Goal: Task Accomplishment & Management: Manage account settings

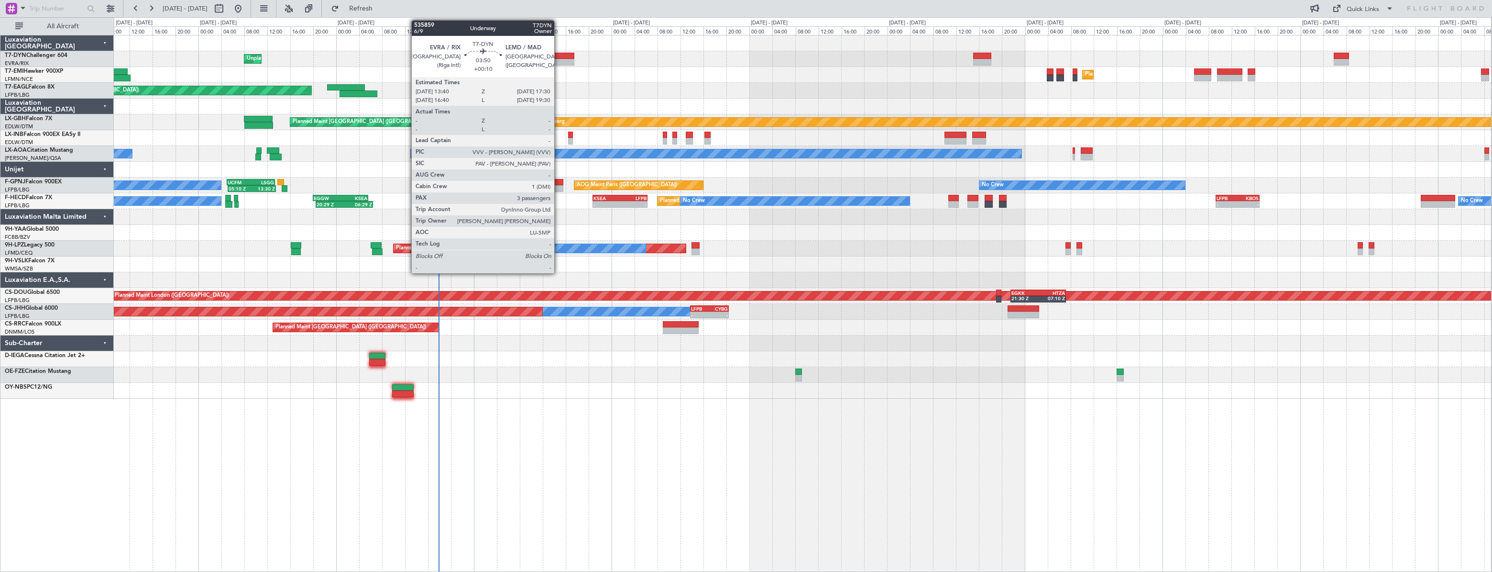
click at [559, 57] on div at bounding box center [563, 56] width 22 height 7
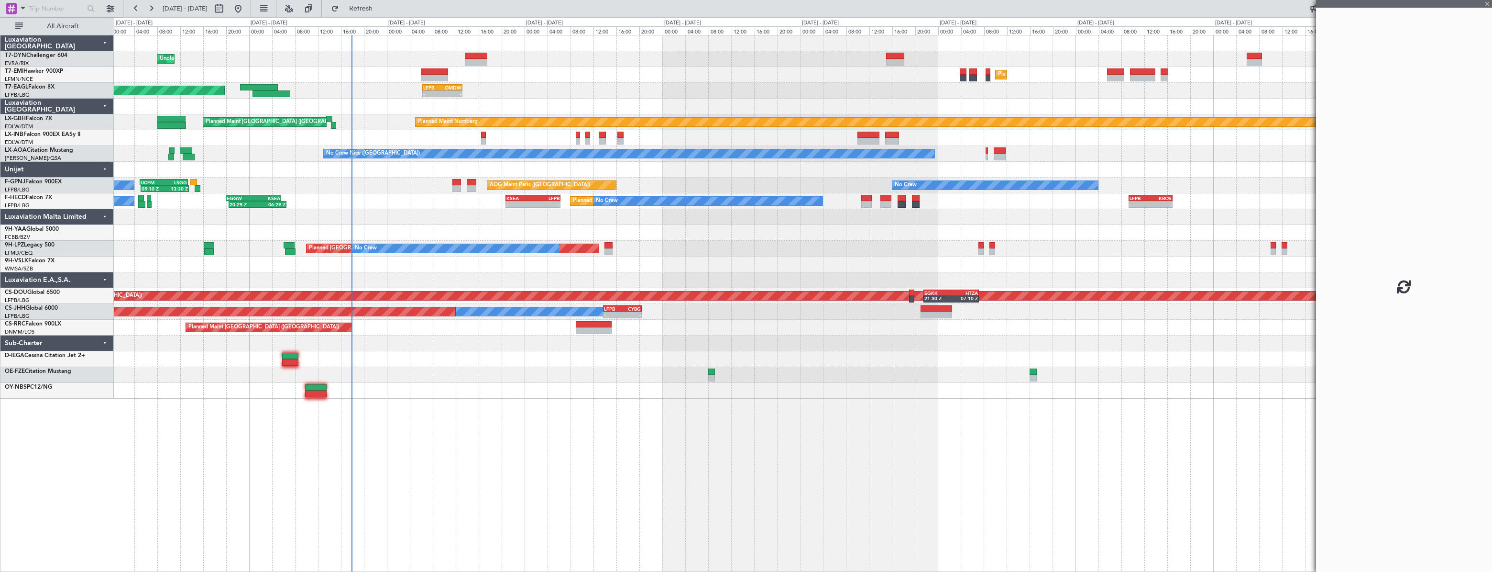
click at [594, 85] on div "Planned Maint [US_STATE] ([GEOGRAPHIC_DATA]) - - LFPB 06:15 Z OMDW 13:10 Z Grou…" at bounding box center [803, 91] width 1378 height 16
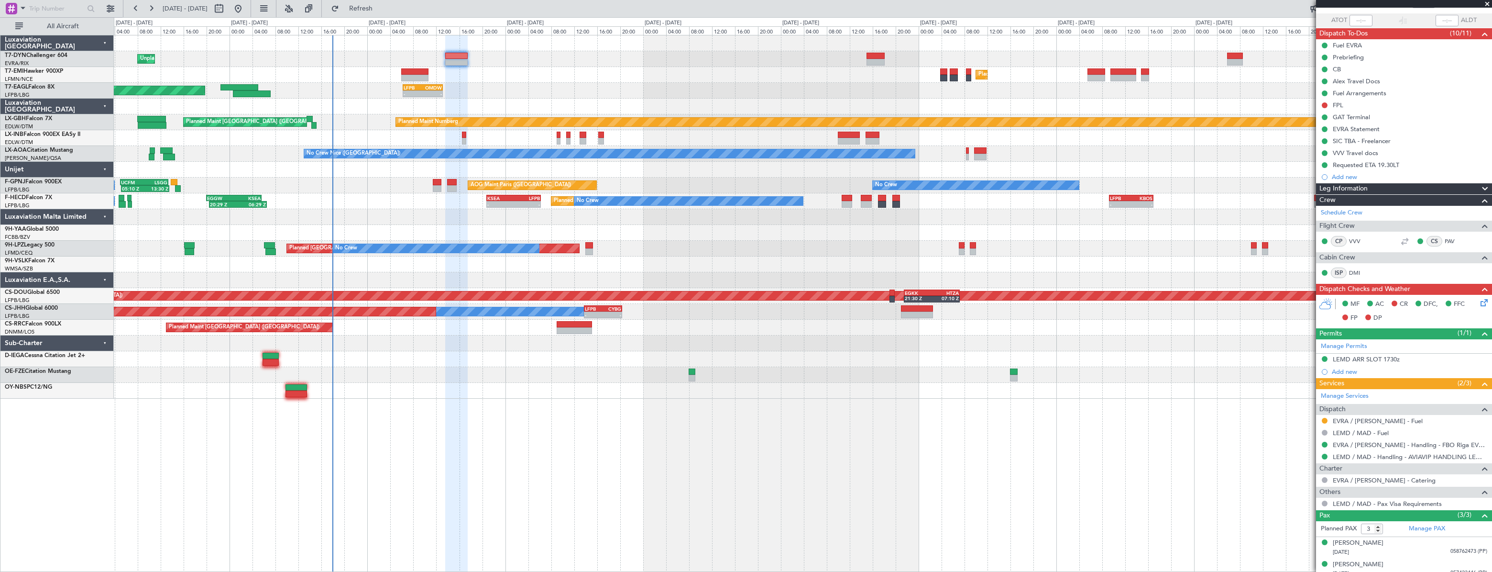
scroll to position [94, 0]
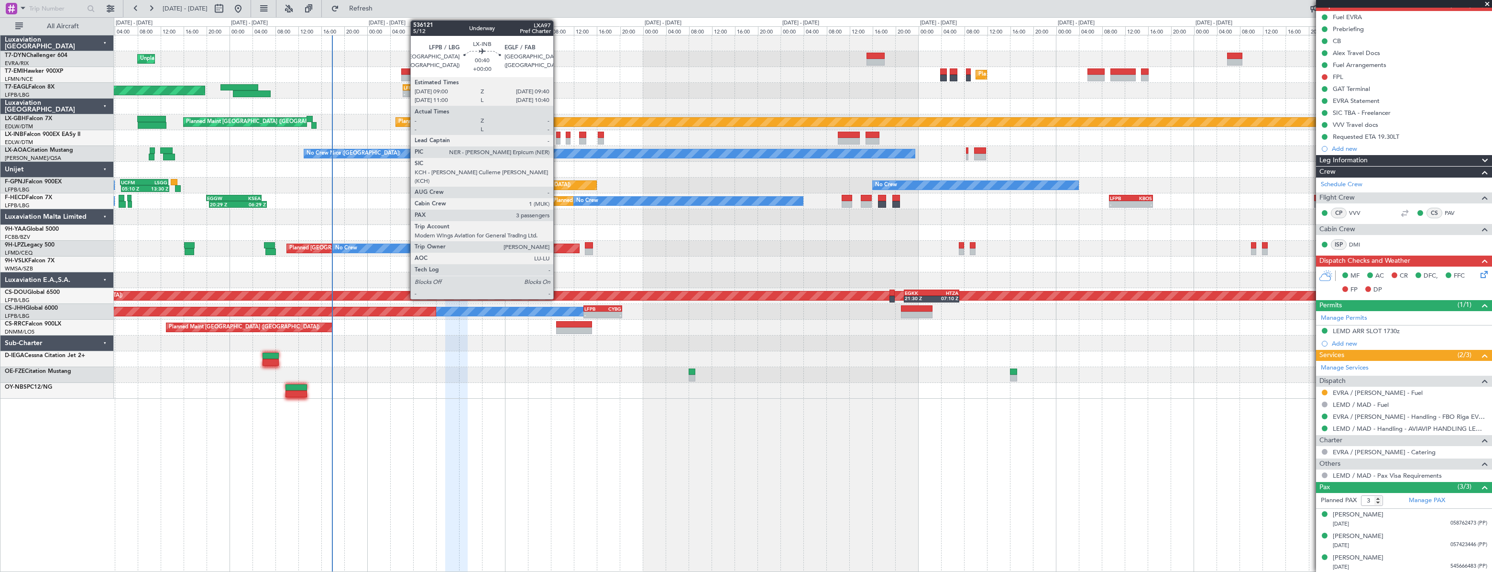
click at [558, 133] on div at bounding box center [558, 135] width 4 height 7
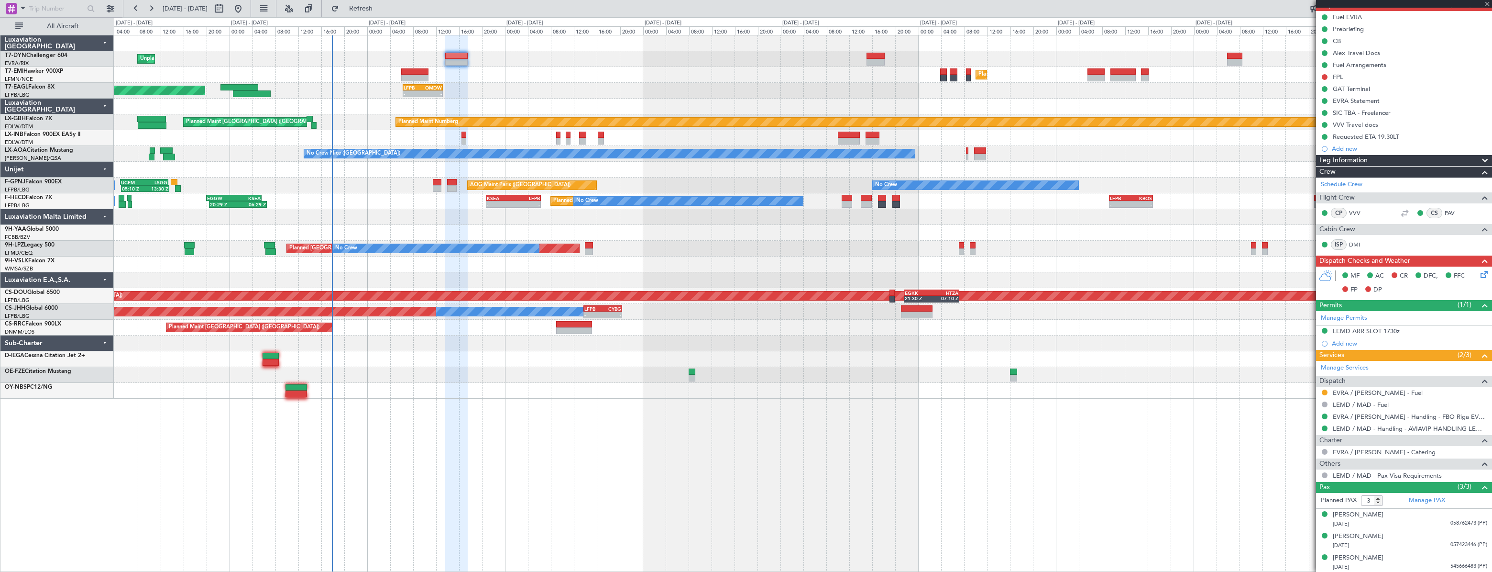
scroll to position [0, 0]
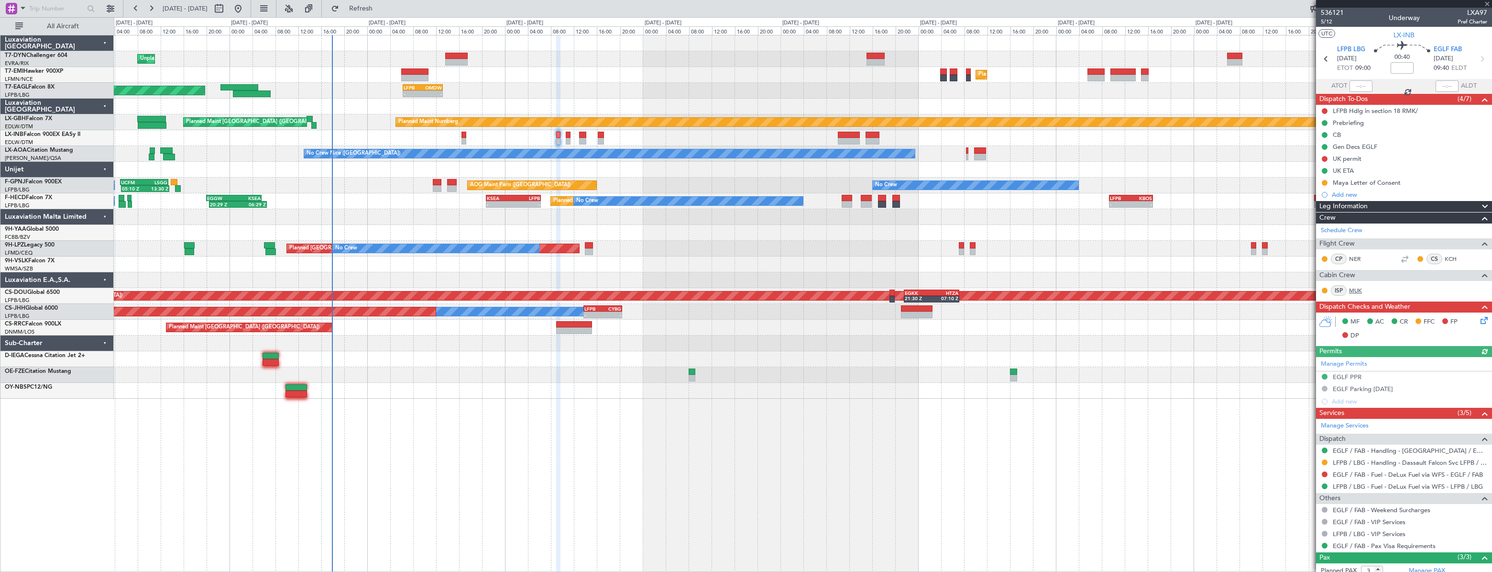
click at [1358, 289] on link "MUK" at bounding box center [1360, 290] width 22 height 9
click at [1356, 289] on link "MUK" at bounding box center [1360, 290] width 22 height 9
click at [1330, 22] on span "5/12" at bounding box center [1332, 22] width 23 height 8
click at [1362, 286] on link "MUK" at bounding box center [1360, 290] width 22 height 9
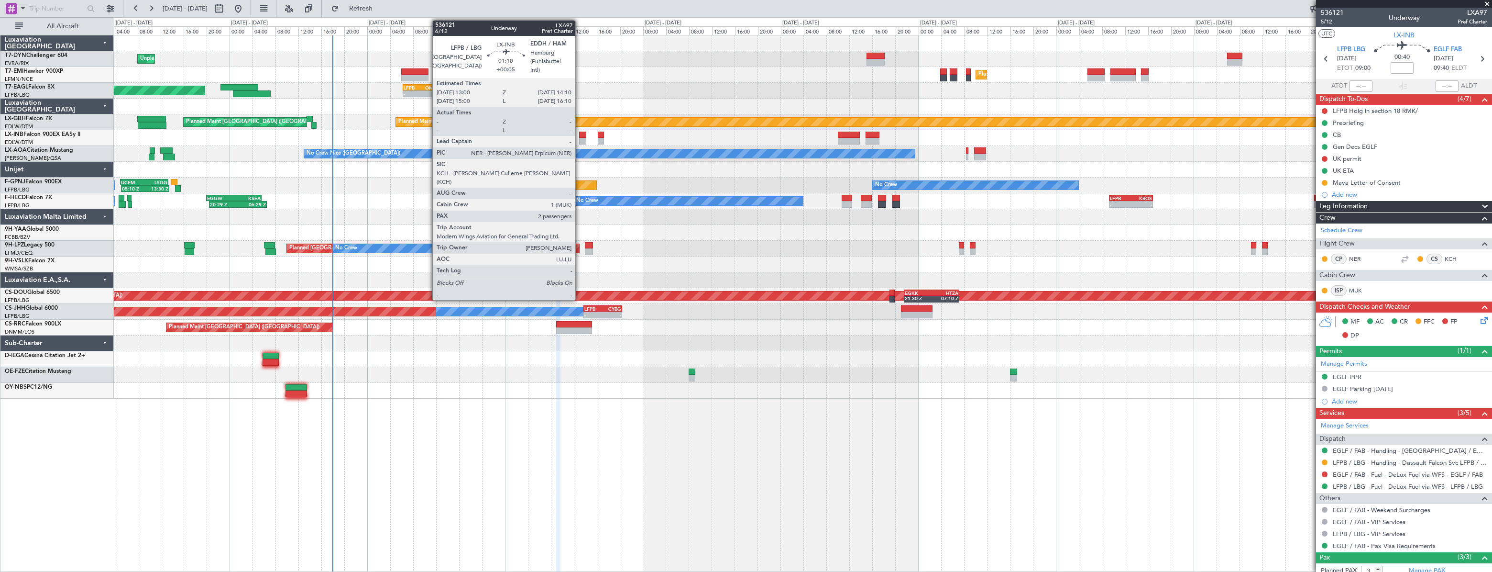
click at [580, 132] on div at bounding box center [582, 135] width 7 height 7
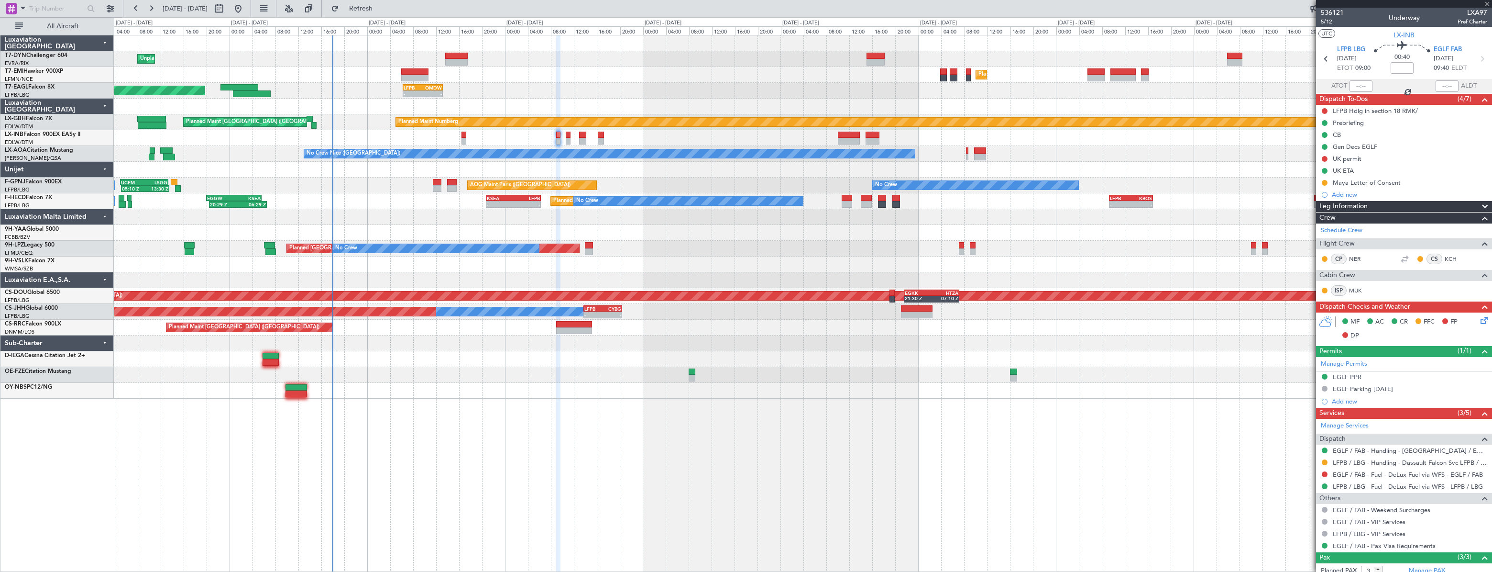
type input "+00:05"
type input "2"
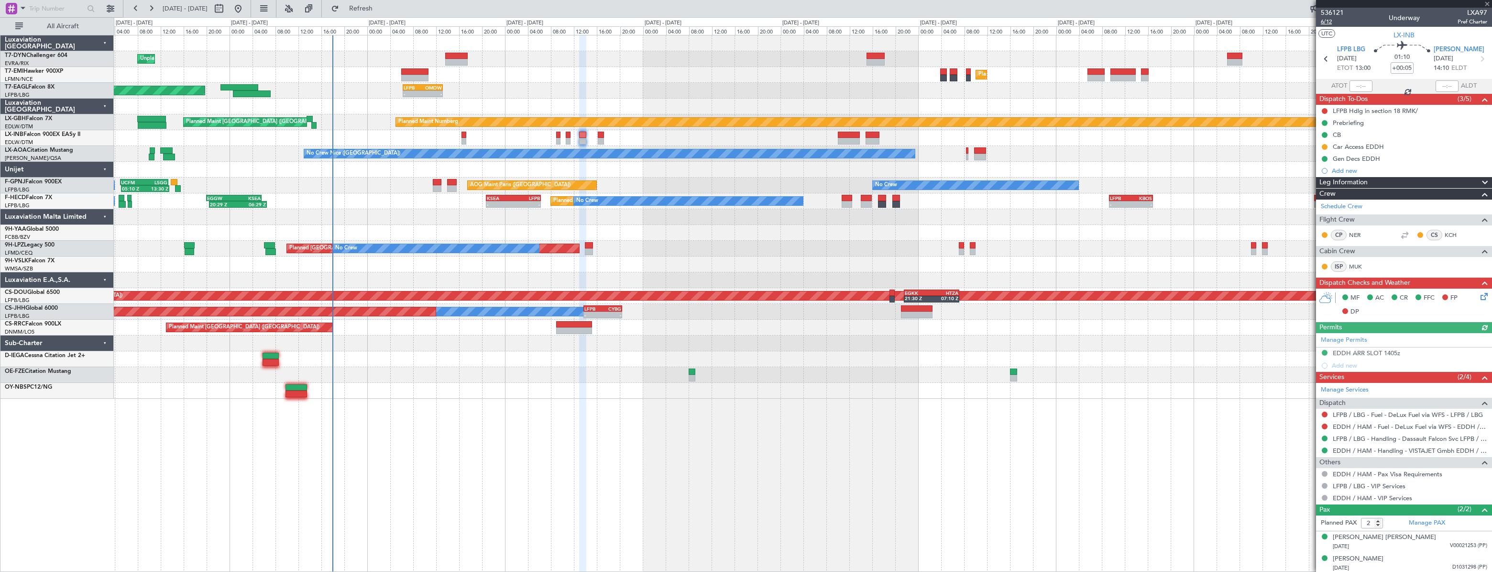
click at [1328, 22] on span "6/12" at bounding box center [1332, 22] width 23 height 8
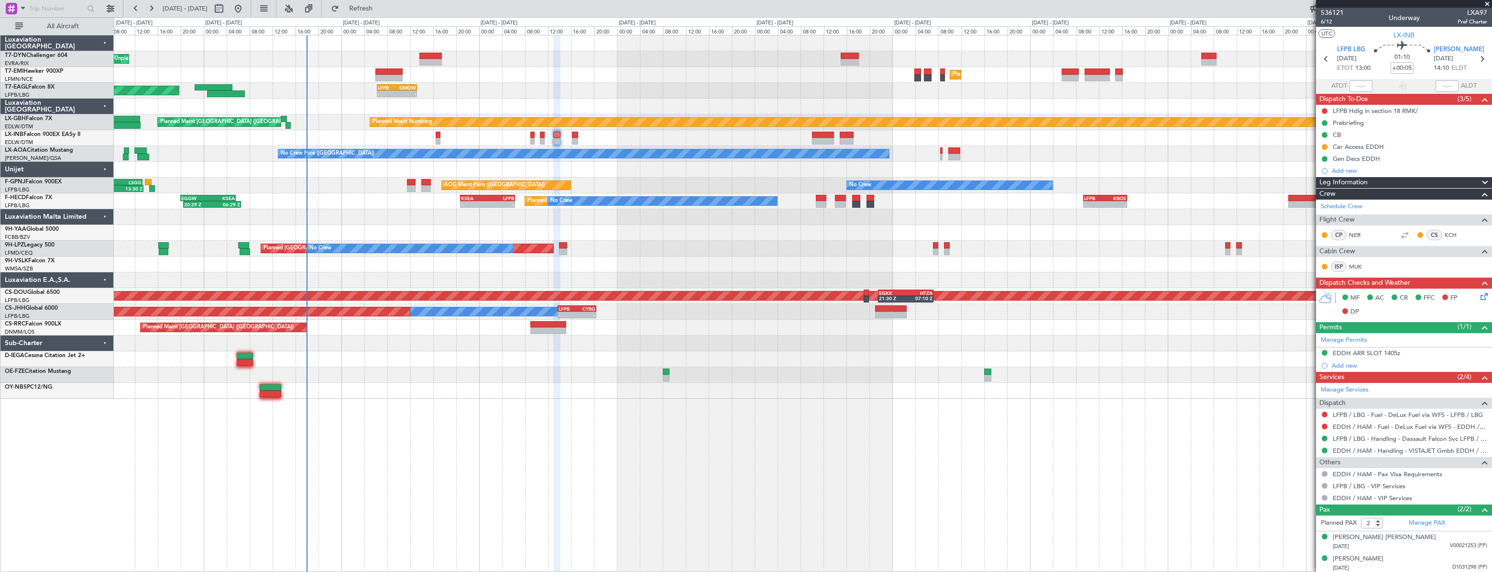
click at [621, 141] on div at bounding box center [803, 138] width 1378 height 16
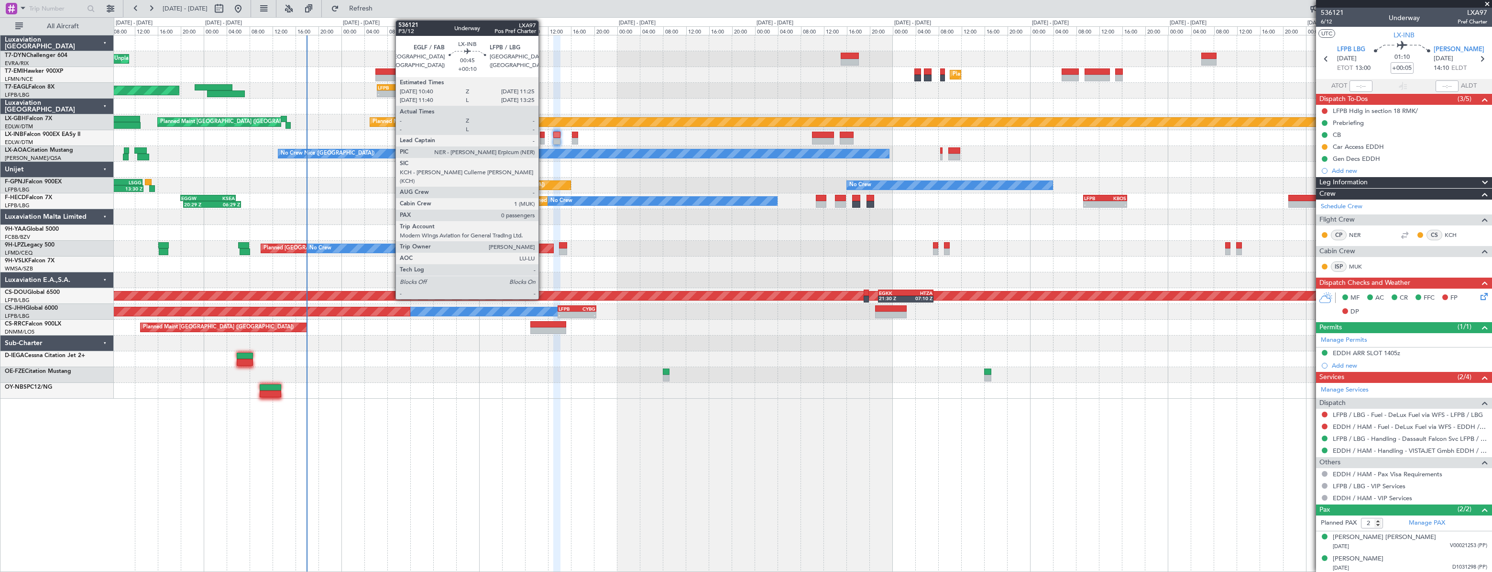
click at [543, 135] on div at bounding box center [542, 135] width 5 height 7
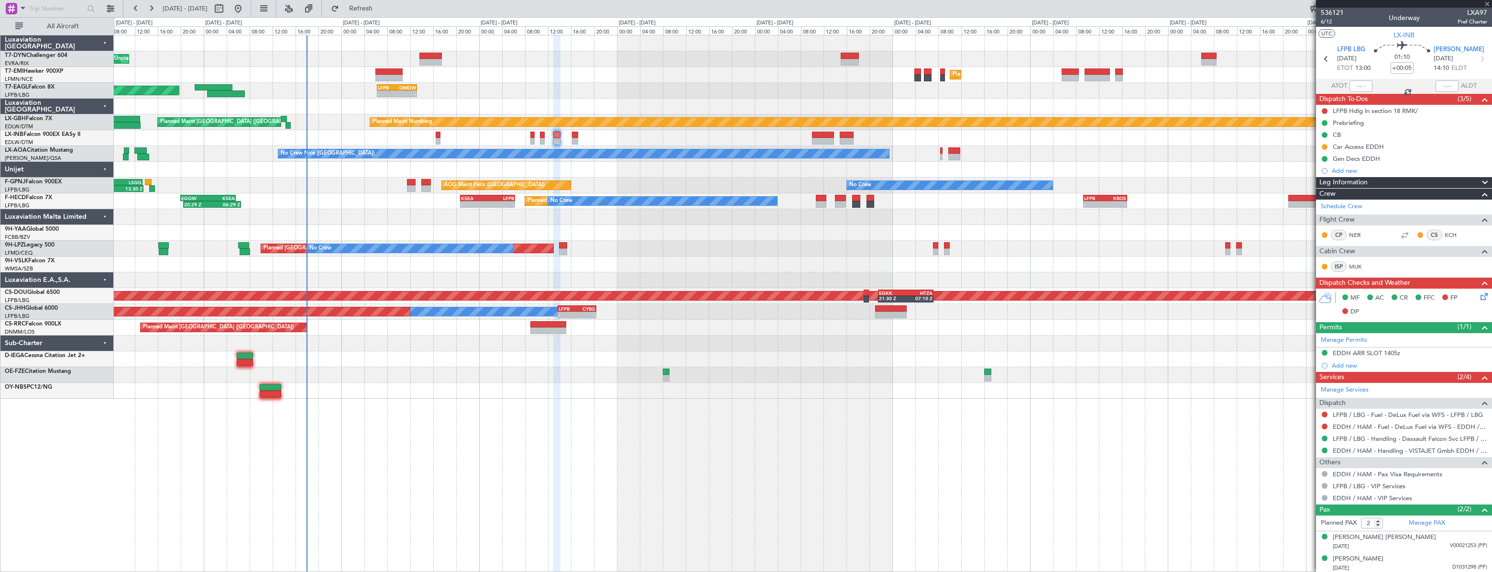
type input "+00:10"
type input "0"
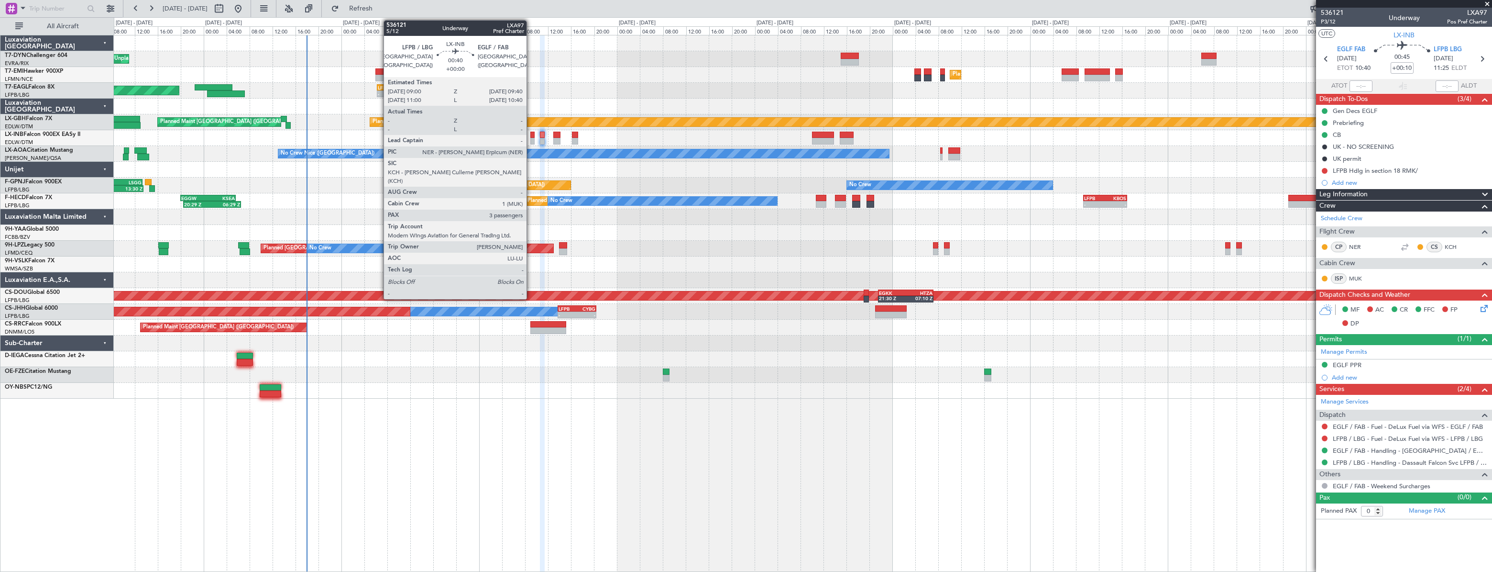
click at [531, 133] on div at bounding box center [532, 135] width 4 height 7
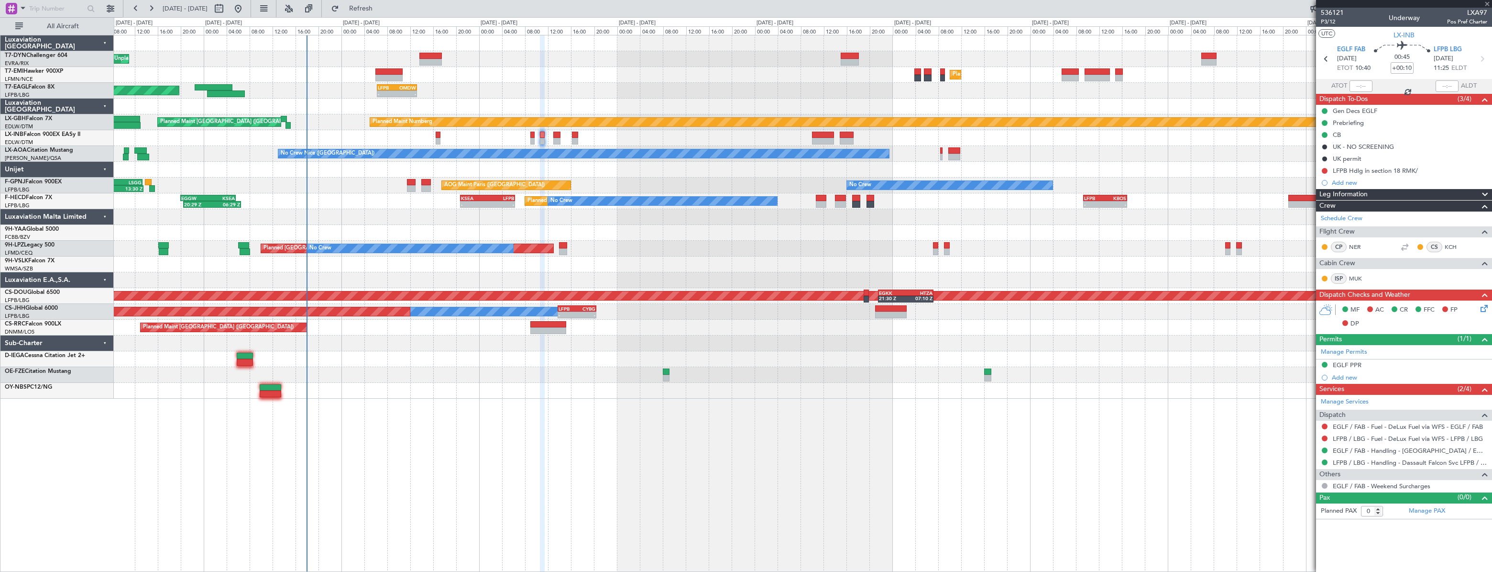
type input "3"
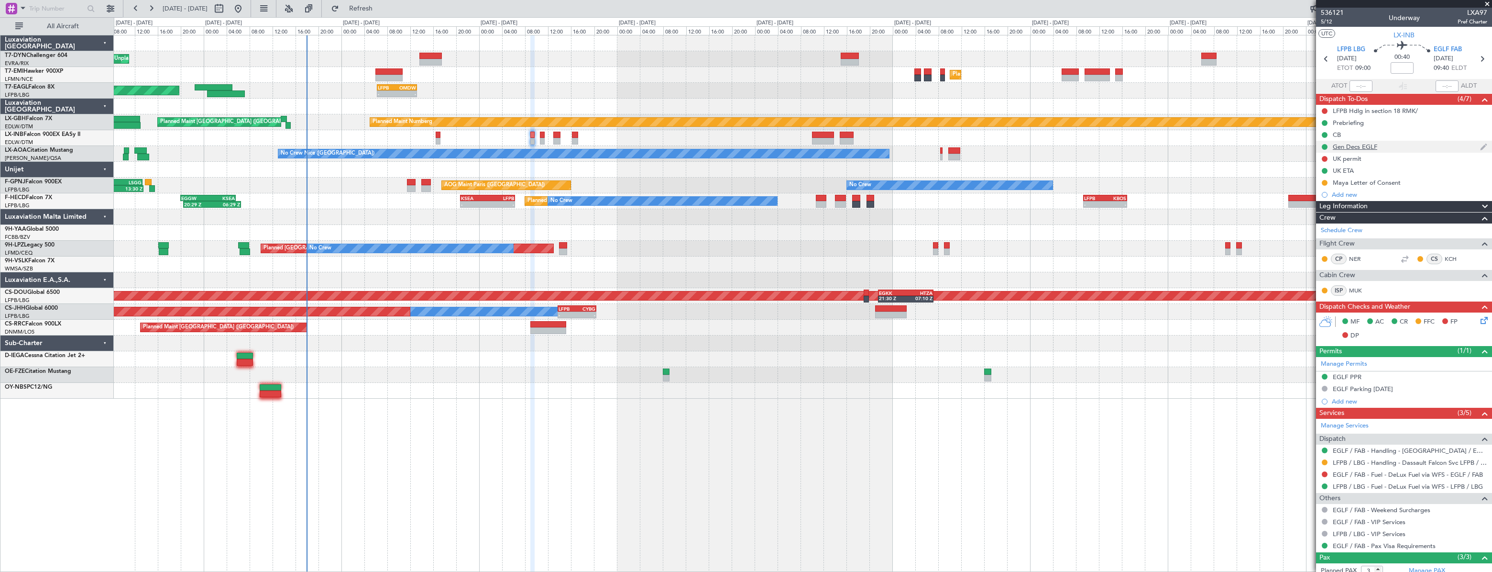
click at [1401, 146] on div "Gen Decs EGLF" at bounding box center [1404, 147] width 176 height 12
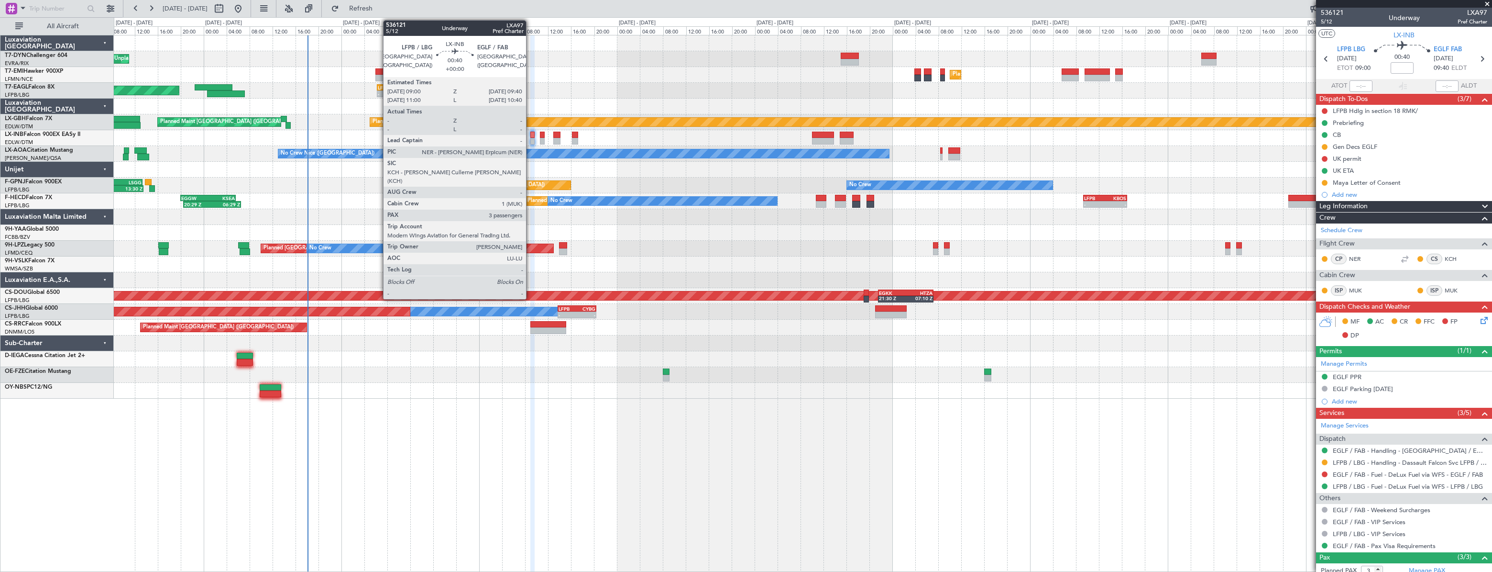
click at [530, 133] on div at bounding box center [532, 135] width 4 height 7
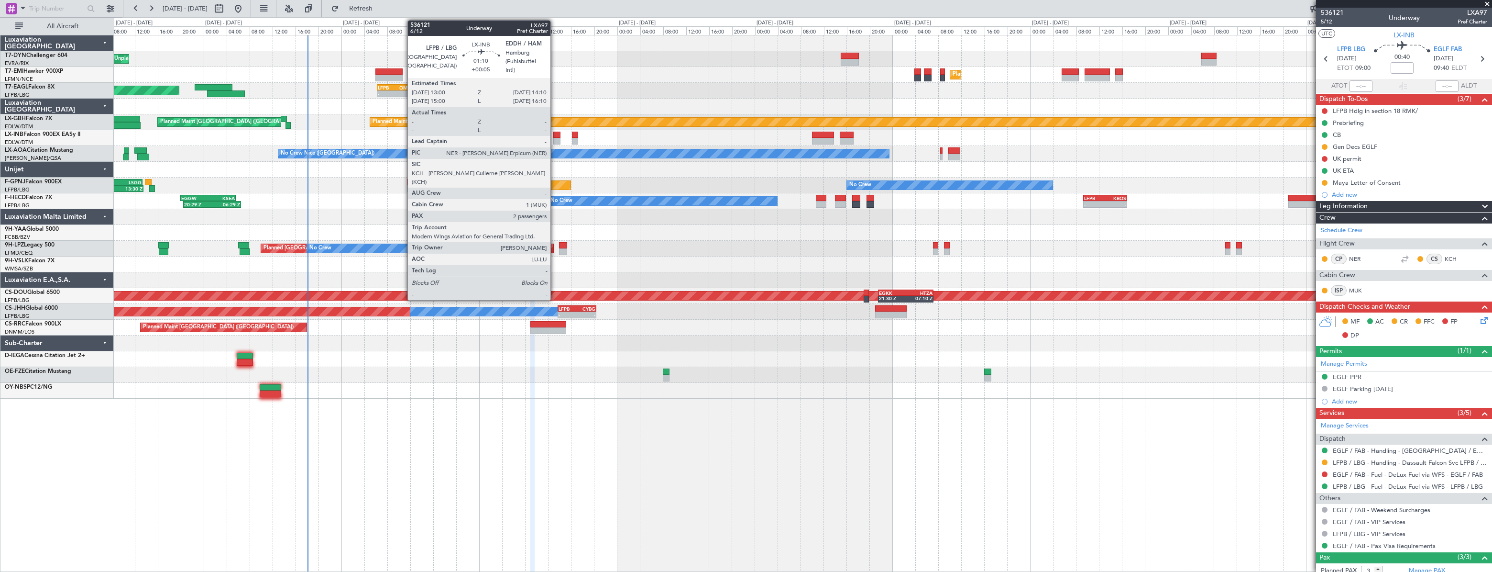
click at [555, 134] on div at bounding box center [556, 135] width 7 height 7
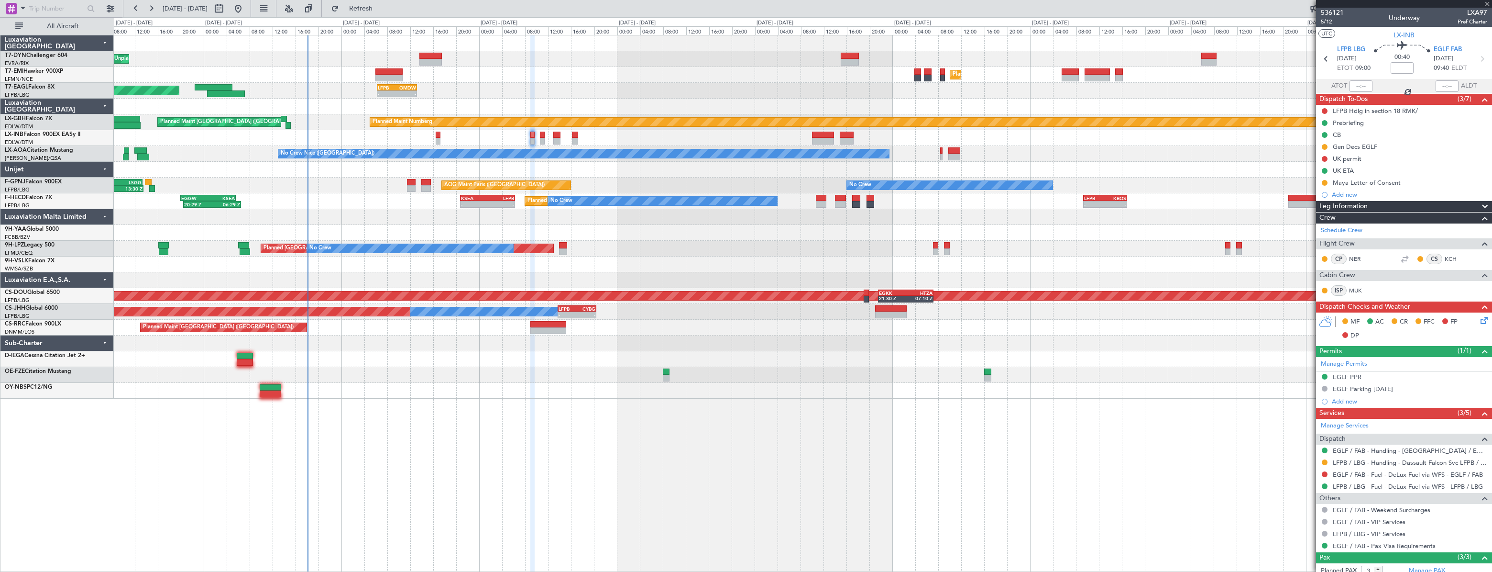
type input "+00:05"
type input "2"
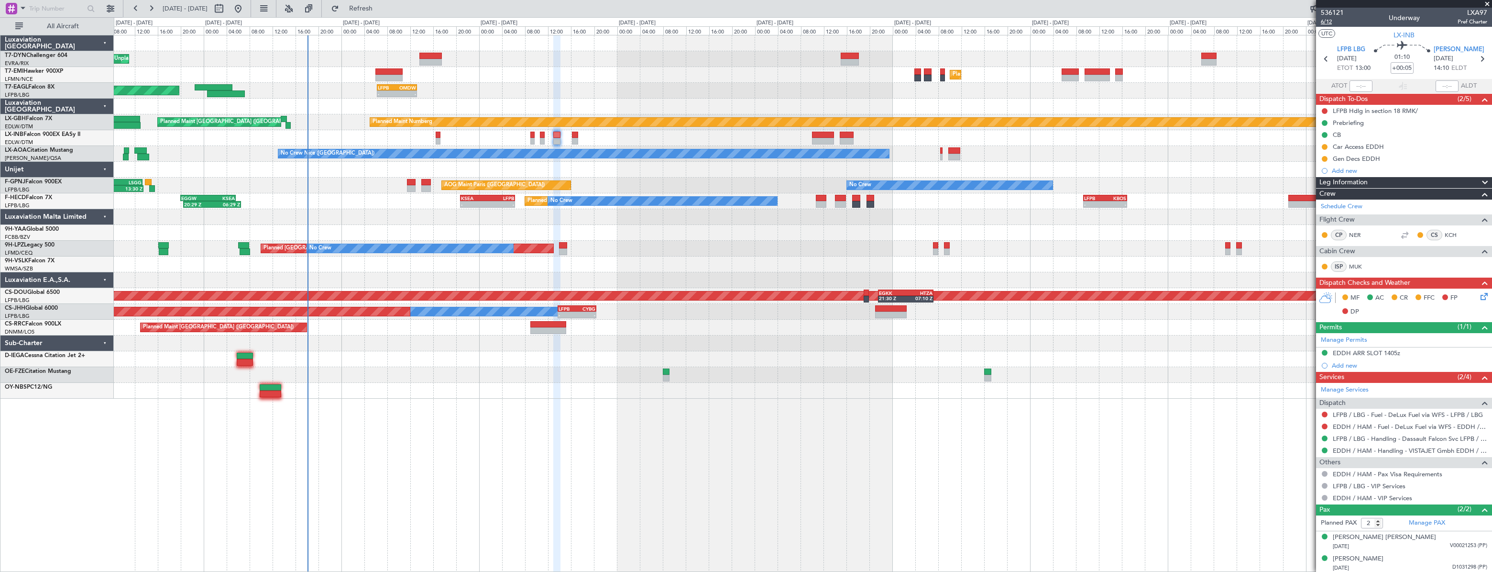
click at [1331, 22] on span "6/12" at bounding box center [1332, 22] width 23 height 8
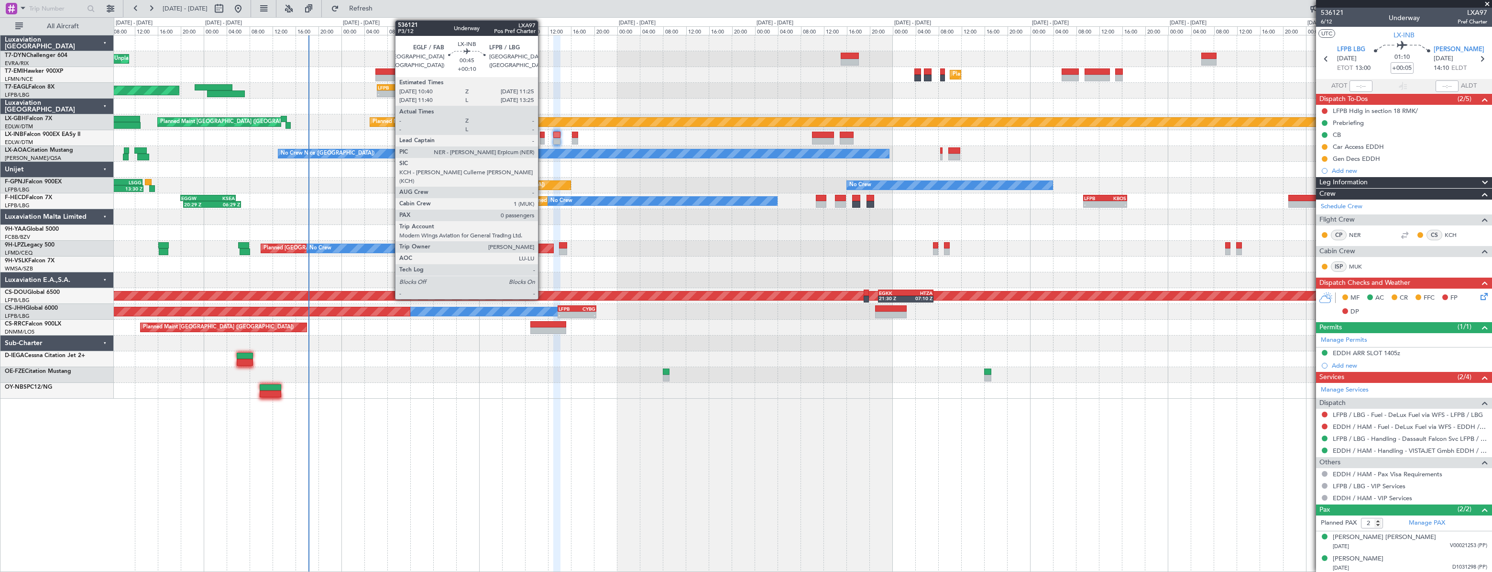
click at [542, 137] on div at bounding box center [542, 135] width 5 height 7
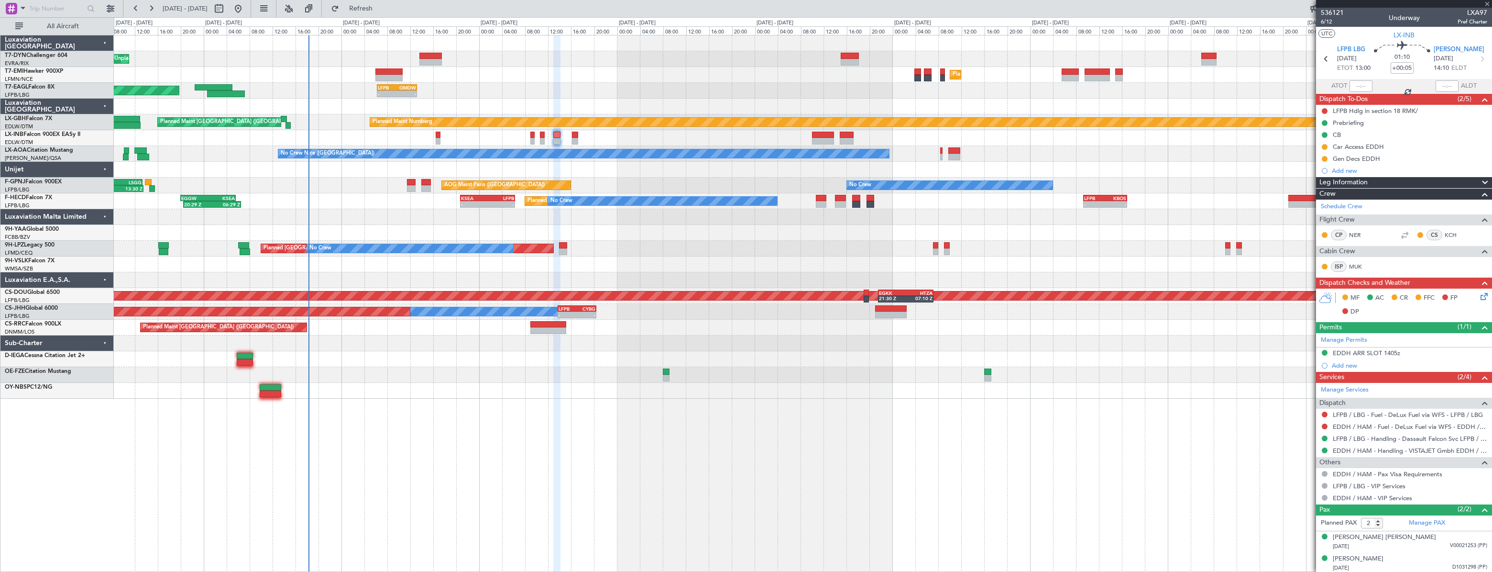
type input "+00:10"
type input "0"
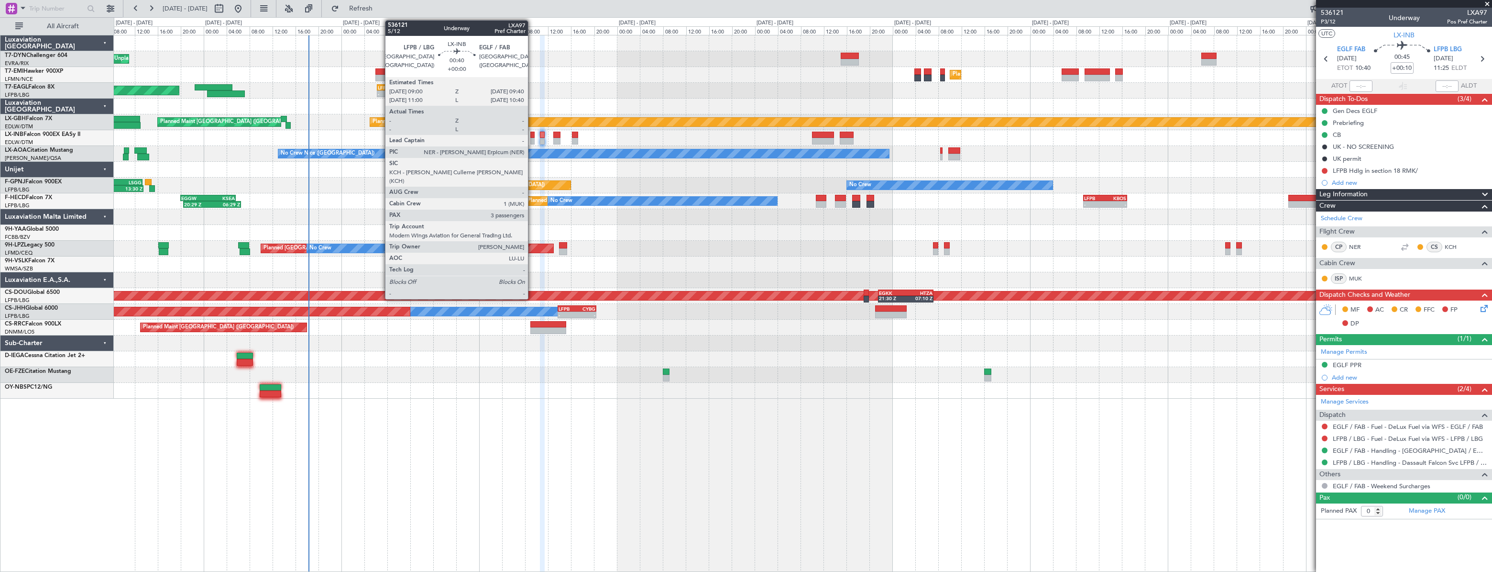
click at [532, 135] on div at bounding box center [532, 135] width 4 height 7
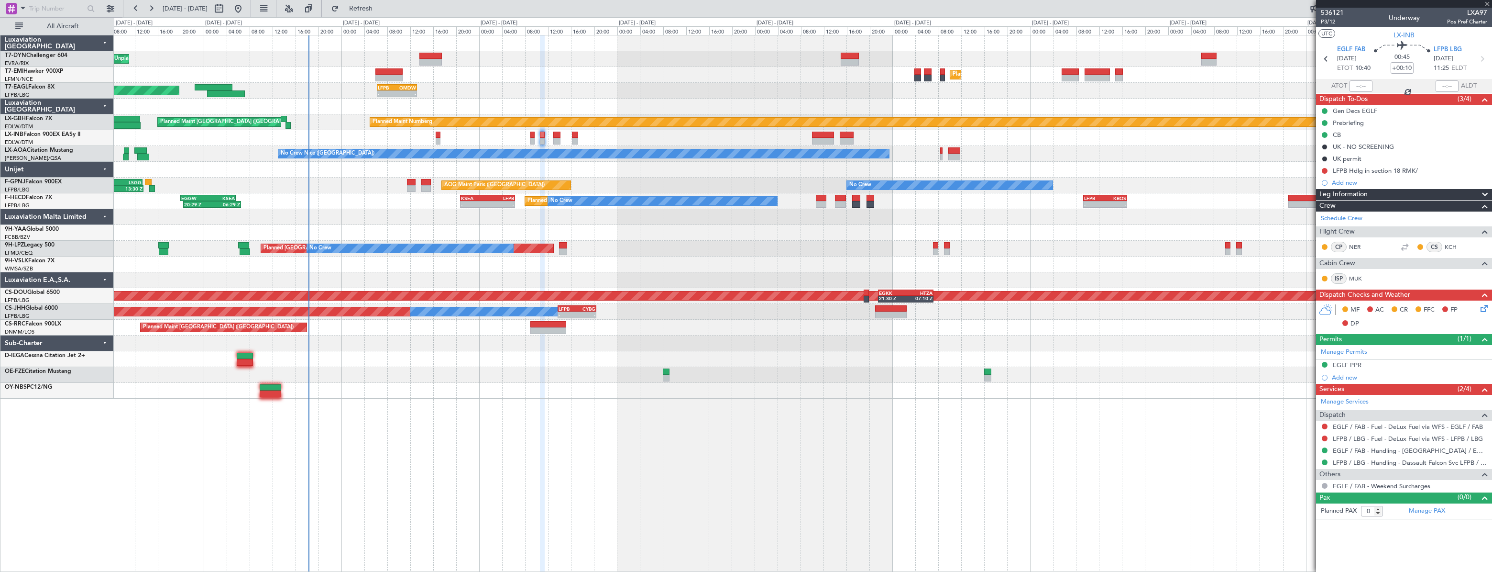
type input "3"
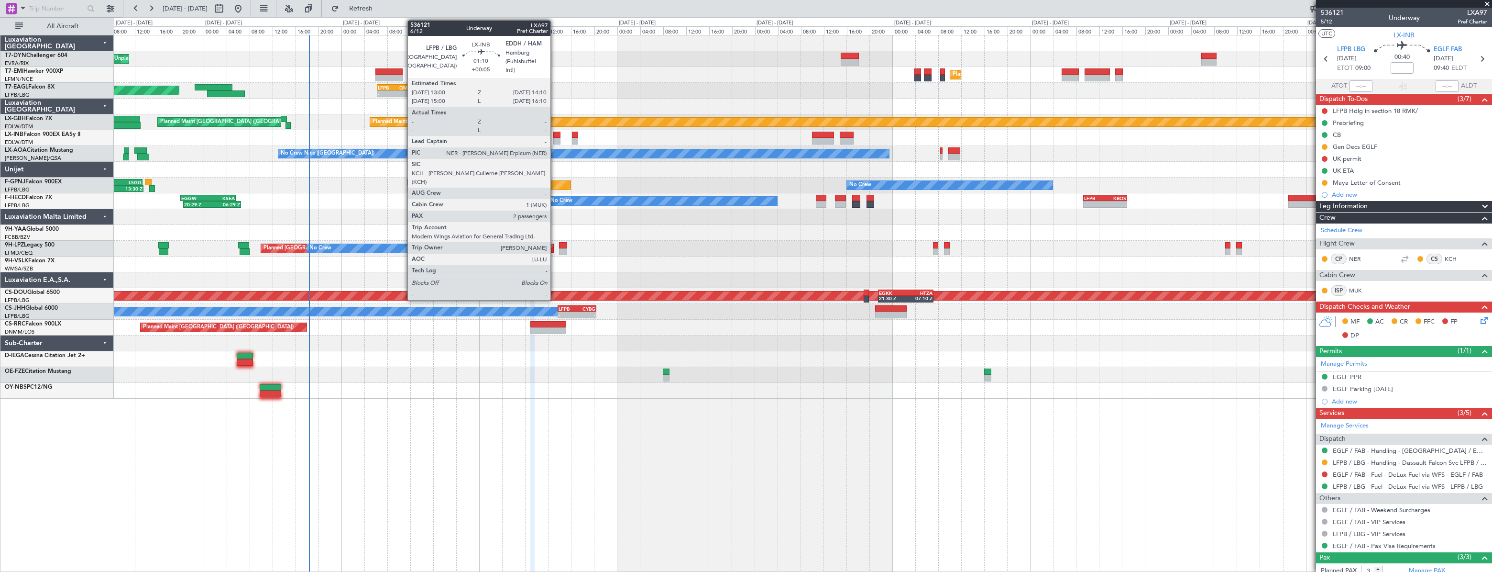
click at [555, 134] on div at bounding box center [556, 135] width 7 height 7
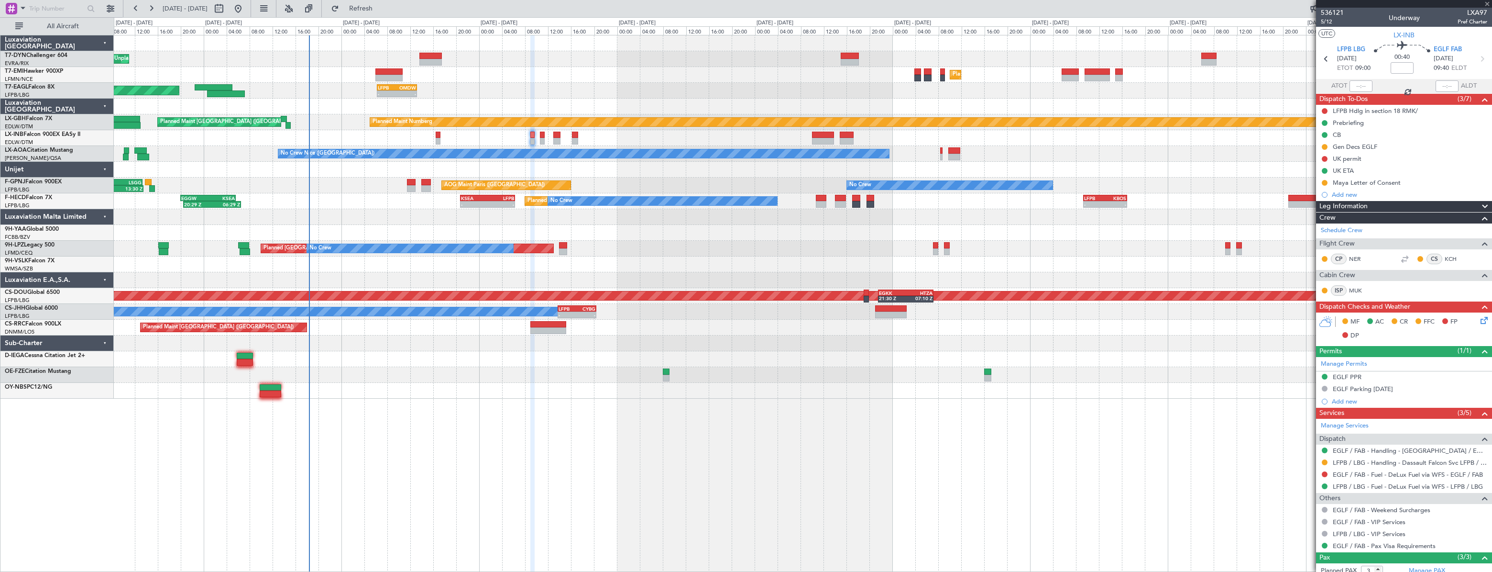
type input "+00:05"
type input "2"
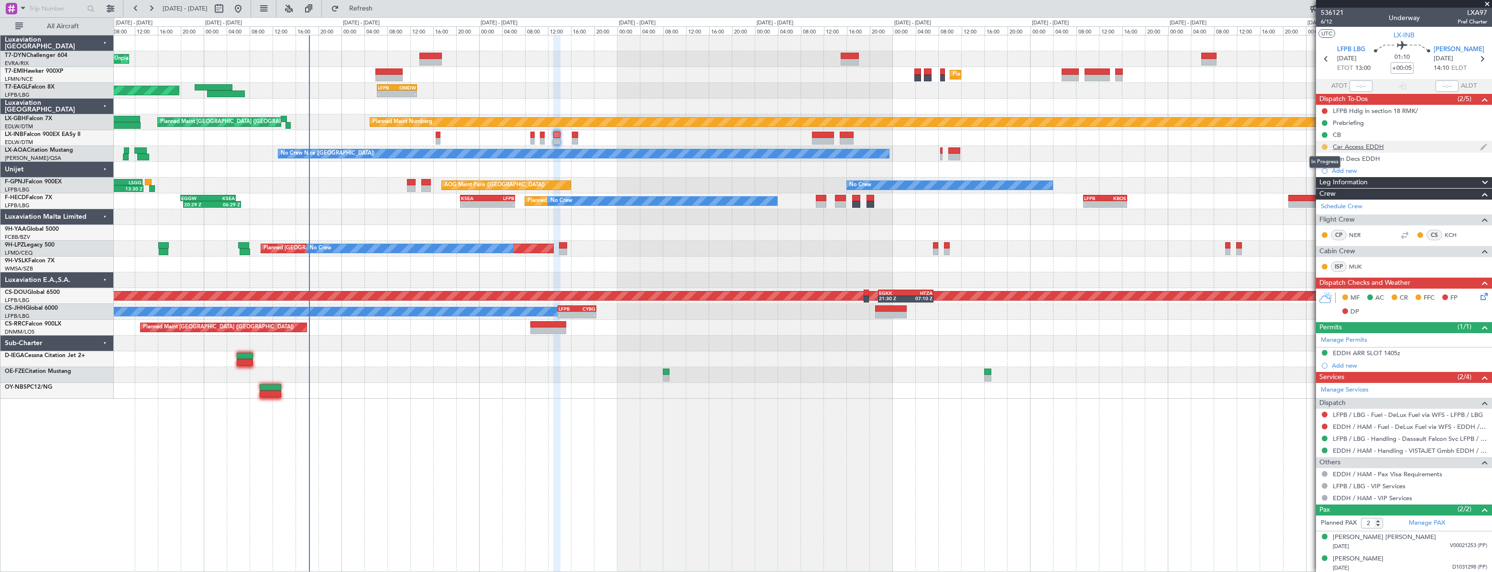
click at [1325, 147] on button at bounding box center [1325, 147] width 6 height 6
click at [1320, 185] on span "Completed" at bounding box center [1329, 189] width 32 height 10
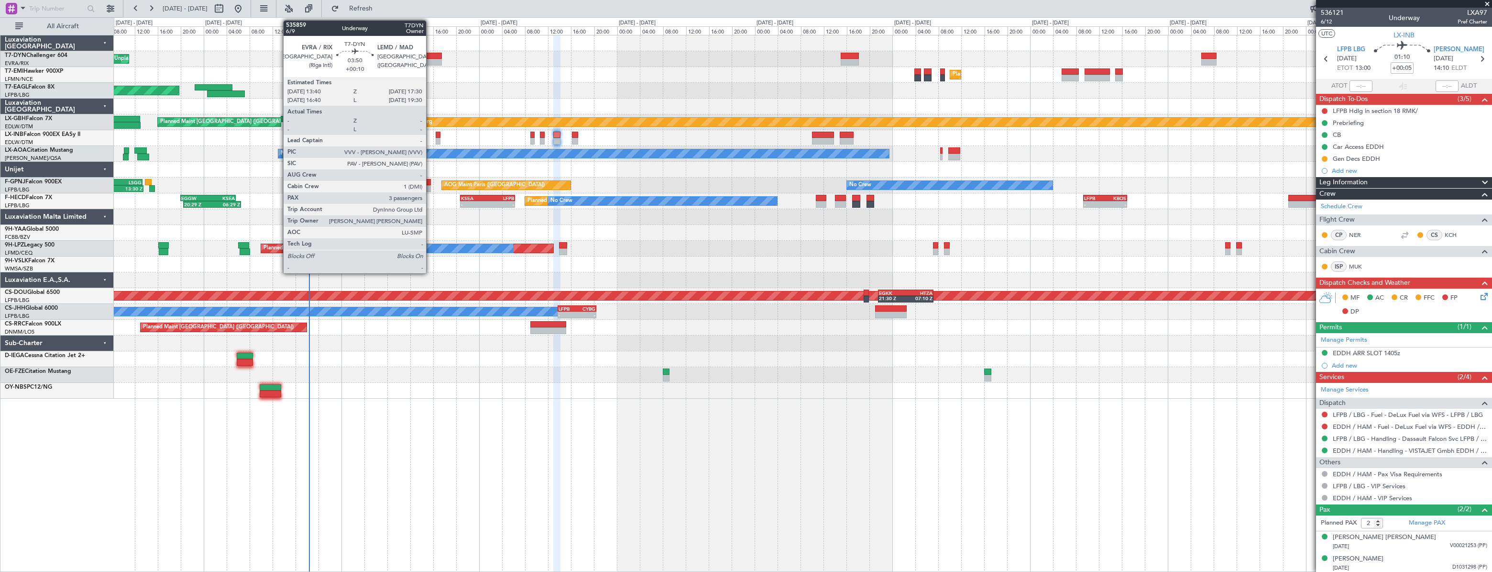
click at [430, 55] on div at bounding box center [430, 56] width 22 height 7
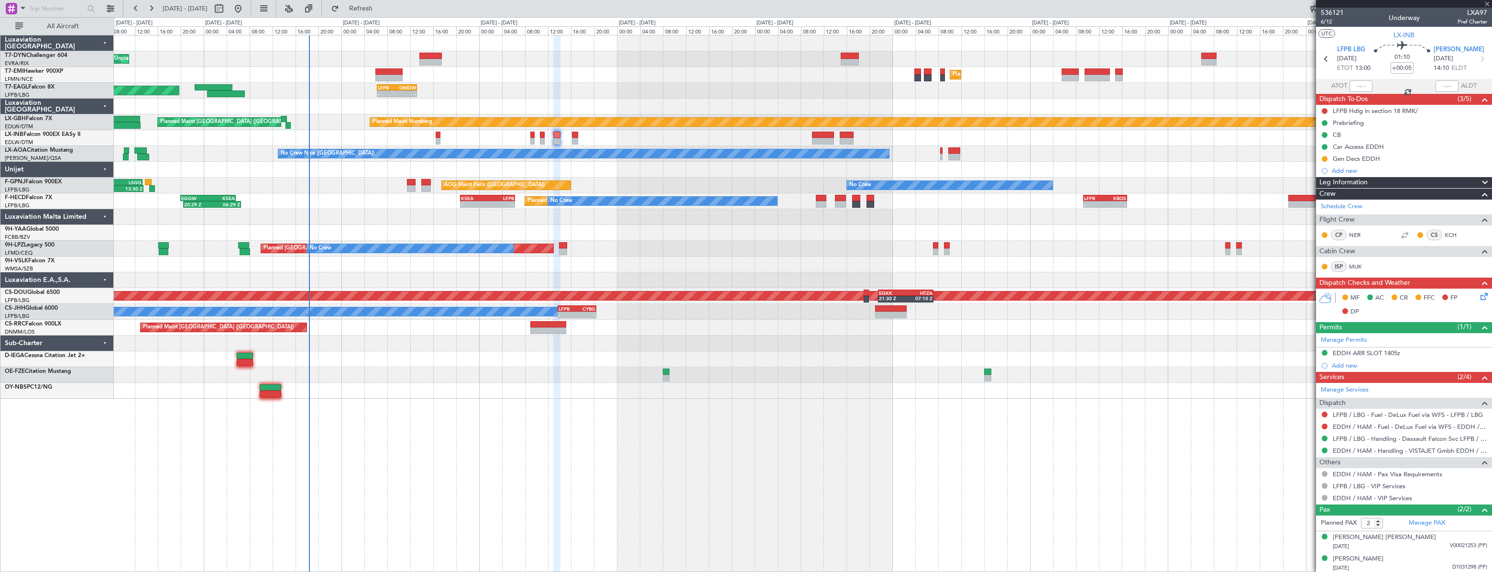
type input "+00:10"
type input "3"
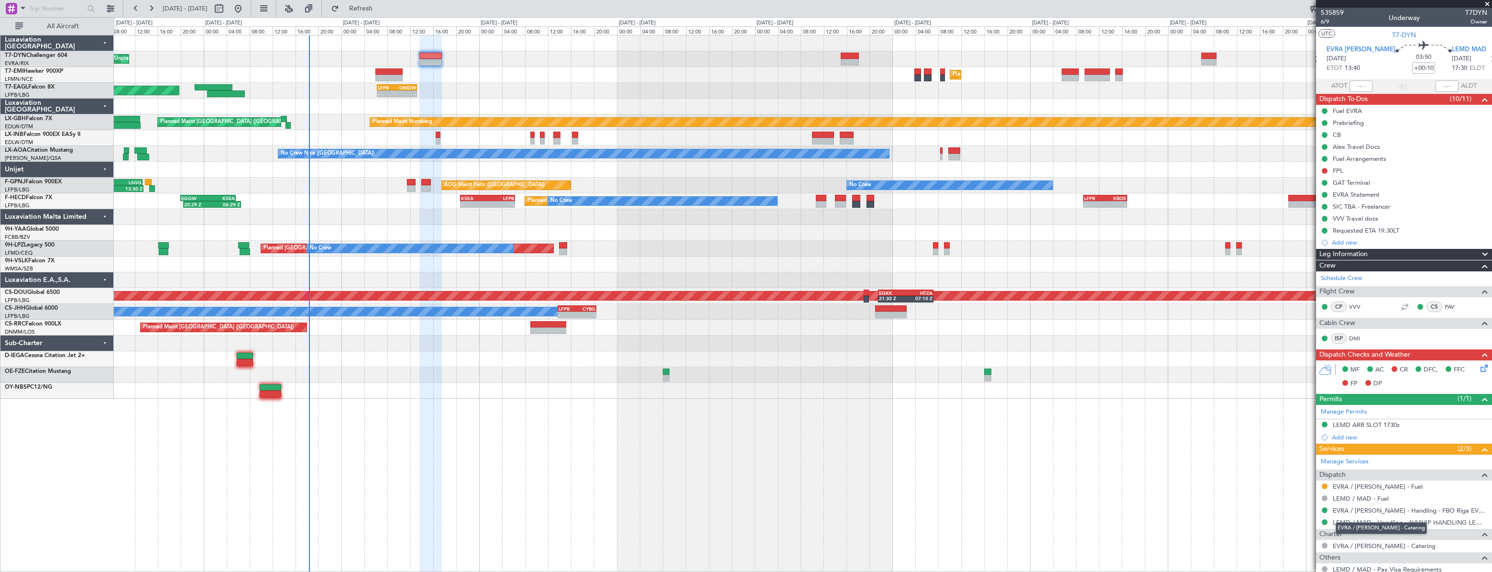
click at [1352, 522] on div "EVRA / RIX - Catering" at bounding box center [1381, 528] width 91 height 12
click at [1398, 522] on link "LEMD / MAD - Handling - AVIAVIP HANDLING LEMD /MAD" at bounding box center [1410, 522] width 154 height 8
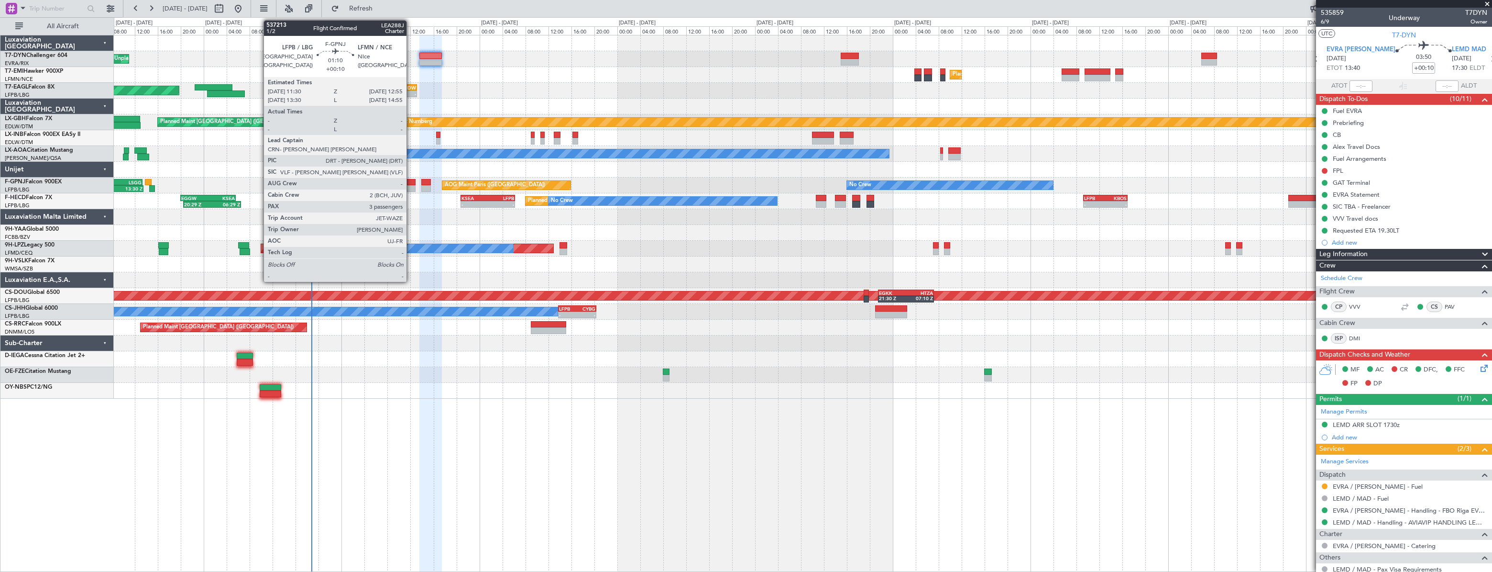
click at [411, 182] on div at bounding box center [411, 182] width 9 height 7
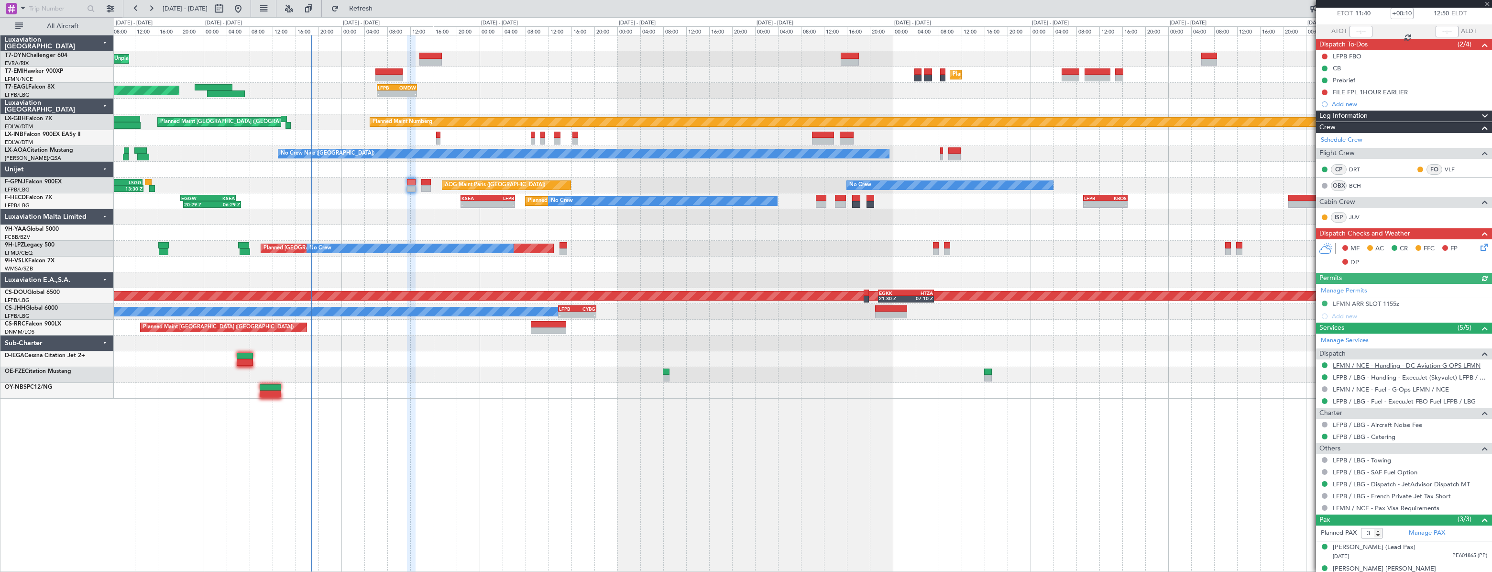
scroll to position [87, 0]
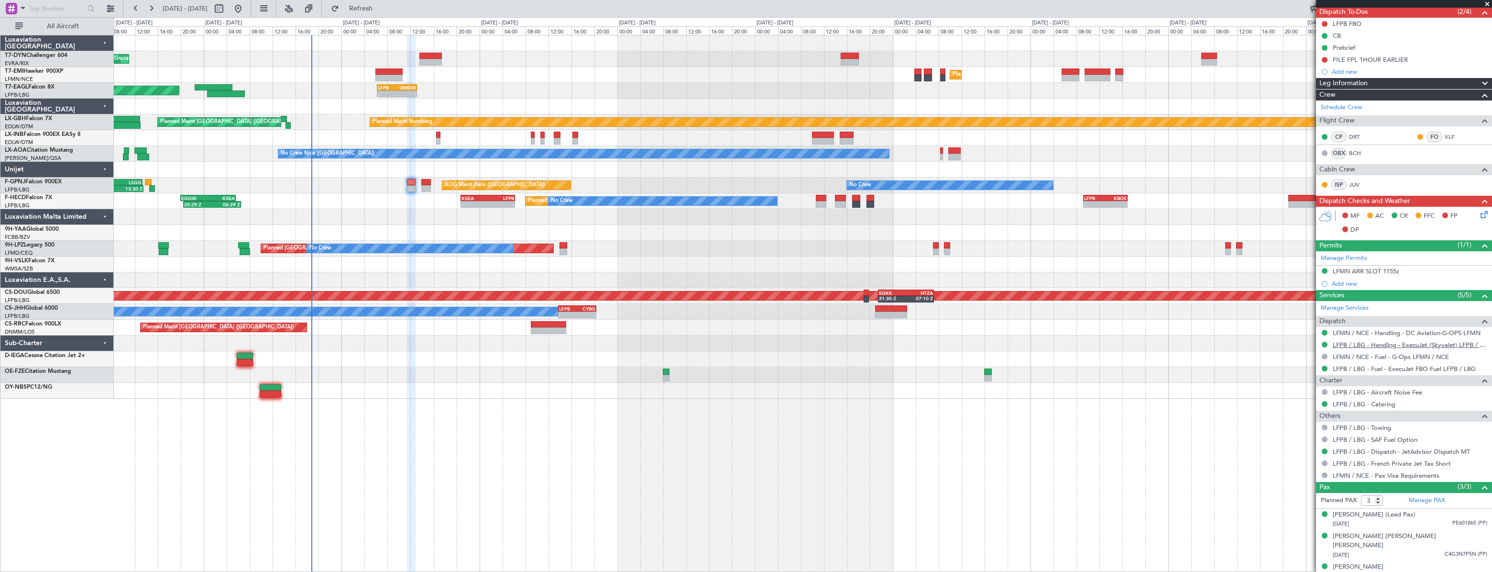
click at [1354, 342] on link "LFPB / LBG - Handling - ExecuJet (Skyvalet) LFPB / LBG" at bounding box center [1410, 345] width 154 height 8
click at [1374, 345] on link "LFPB / LBG - Handling - ExecuJet (Skyvalet) LFPB / LBG" at bounding box center [1410, 345] width 154 height 8
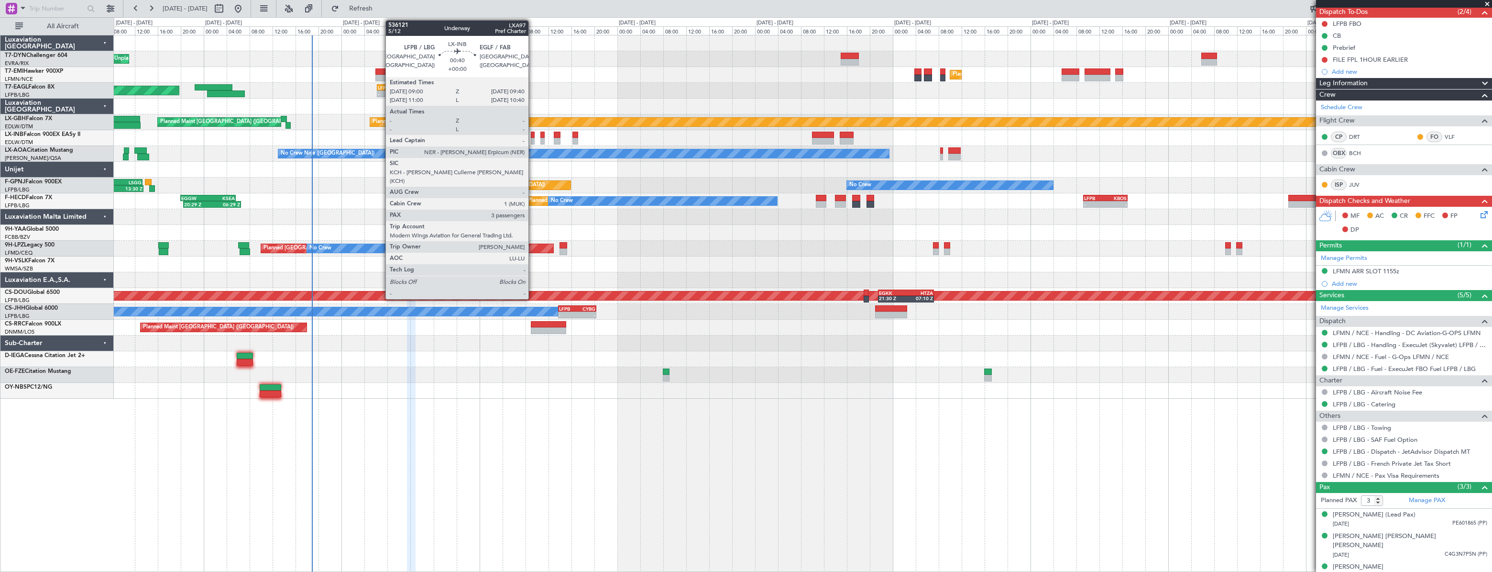
click at [533, 138] on div at bounding box center [533, 141] width 4 height 7
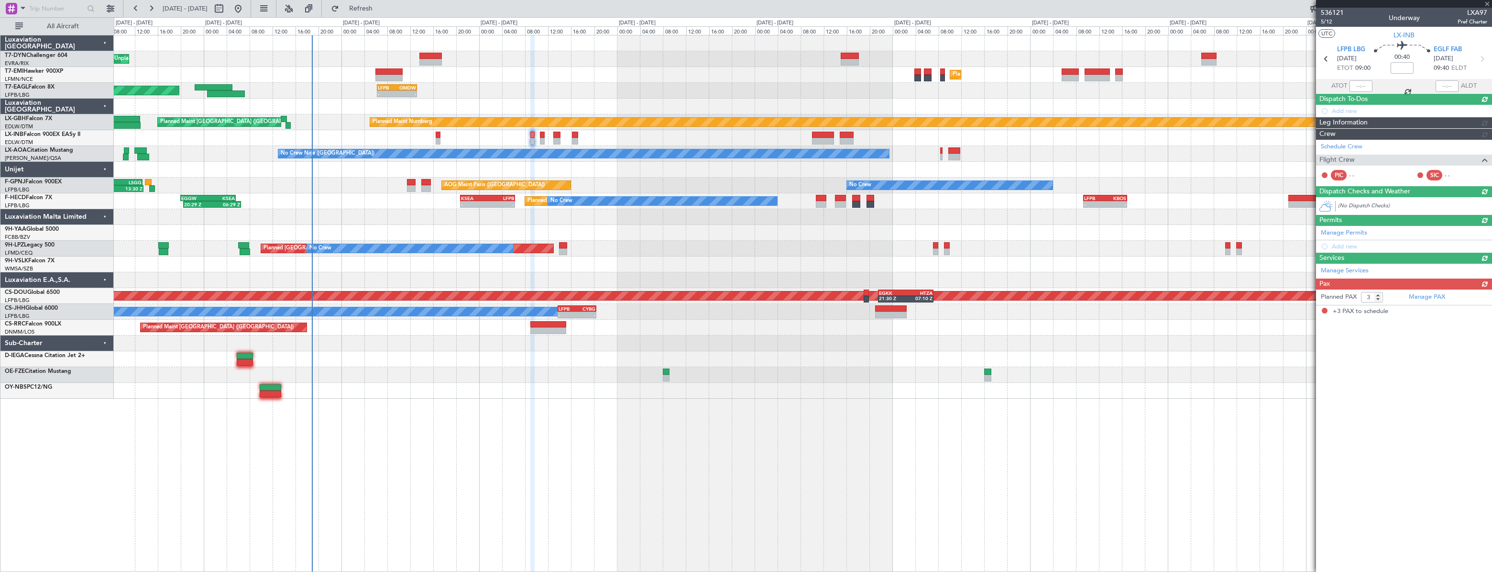
scroll to position [0, 0]
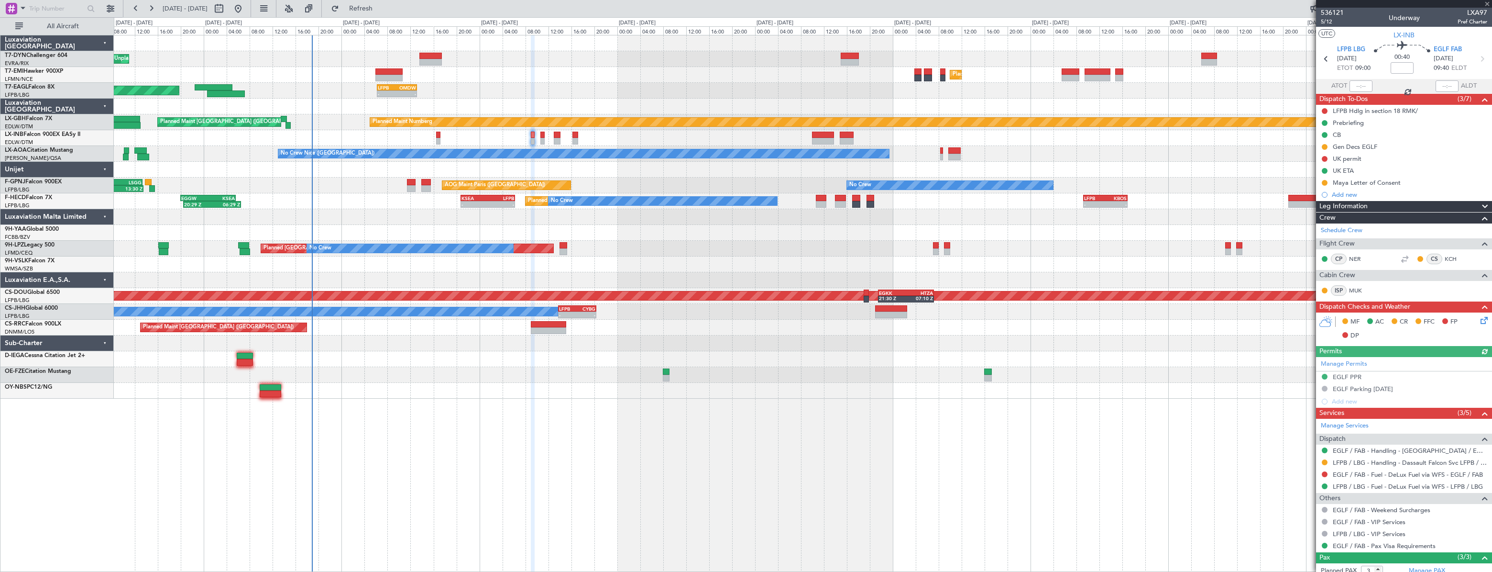
click at [1479, 318] on icon at bounding box center [1483, 319] width 8 height 8
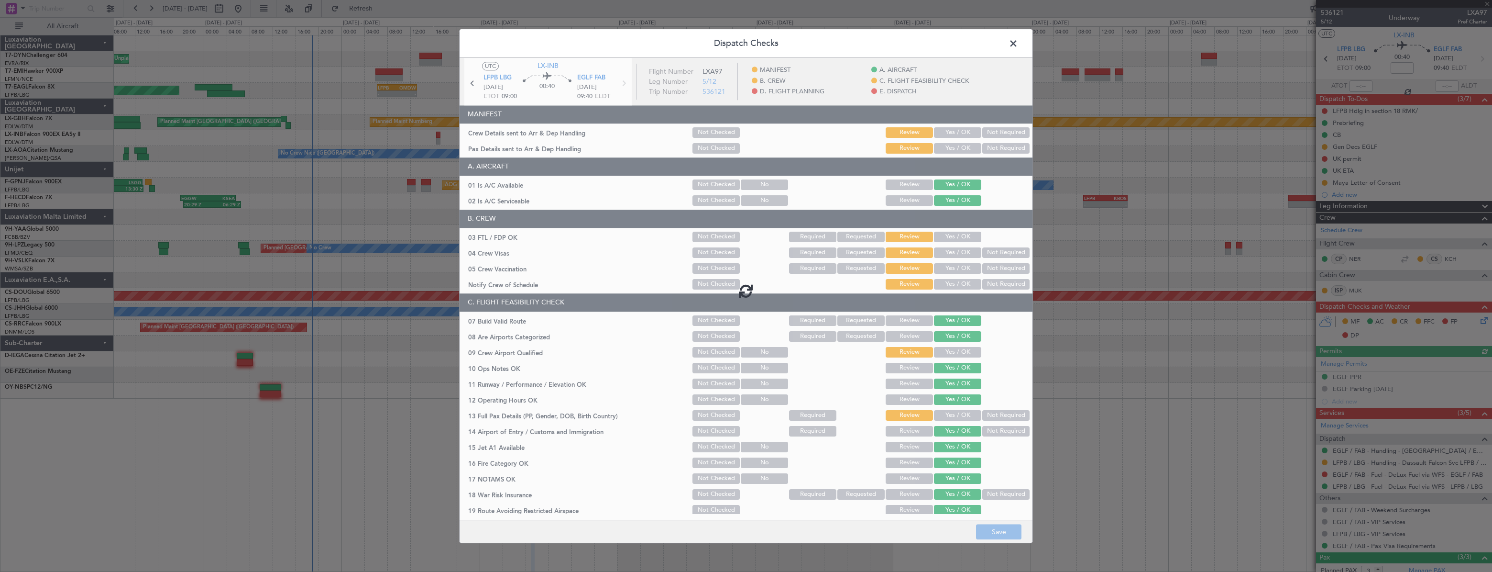
click at [943, 151] on button "Yes / OK" at bounding box center [957, 148] width 47 height 11
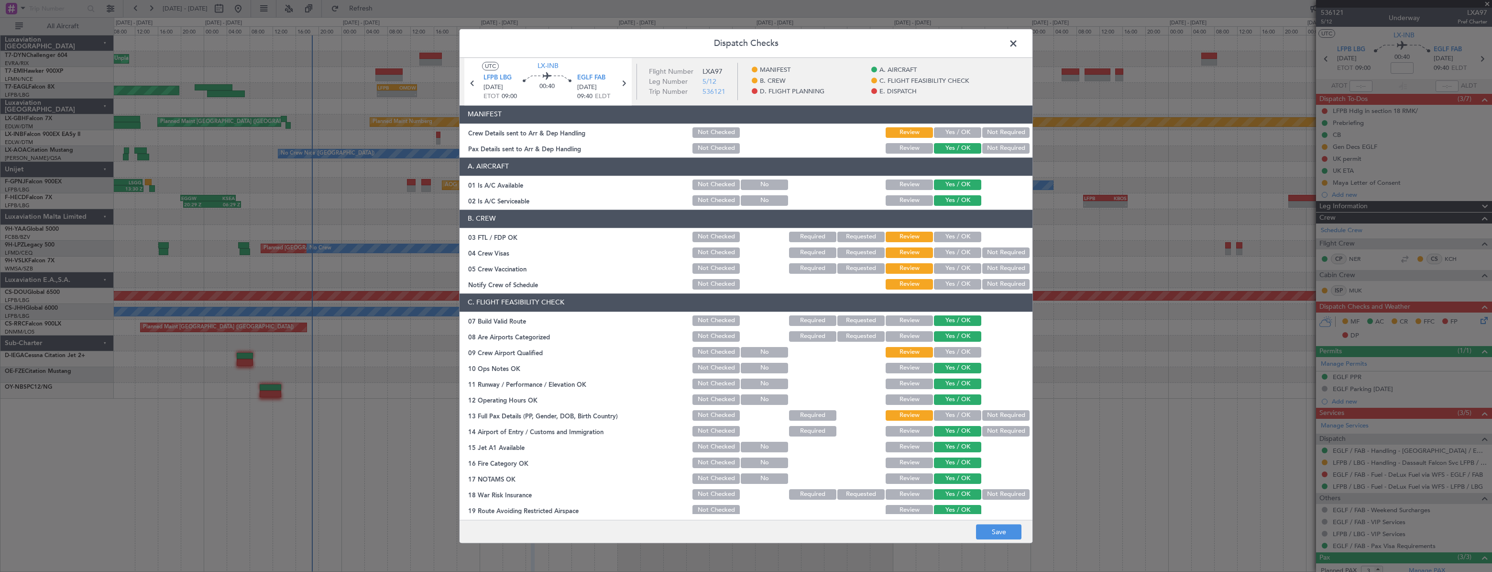
click at [946, 134] on button "Yes / OK" at bounding box center [957, 132] width 47 height 11
click at [990, 529] on button "Save" at bounding box center [998, 531] width 45 height 15
click at [1018, 46] on span at bounding box center [1018, 45] width 0 height 19
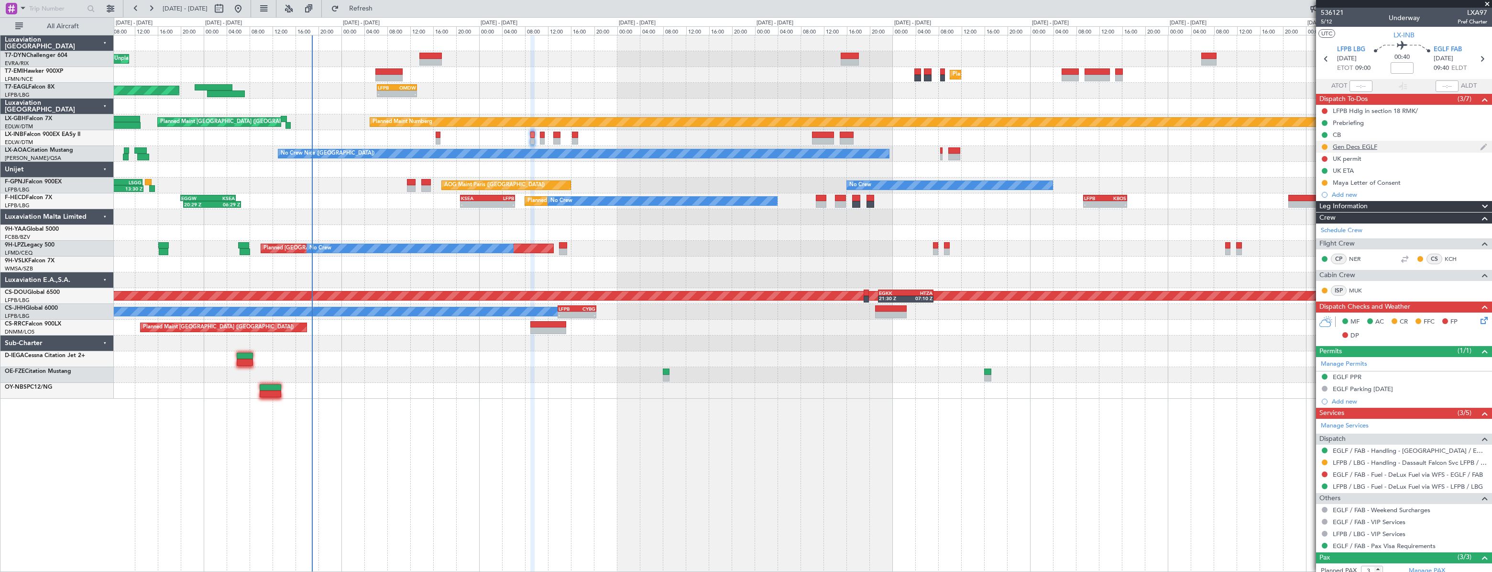
click at [1328, 145] on div at bounding box center [1325, 147] width 8 height 8
click at [1325, 146] on button at bounding box center [1325, 147] width 6 height 6
click at [1327, 188] on span "Completed" at bounding box center [1329, 189] width 32 height 10
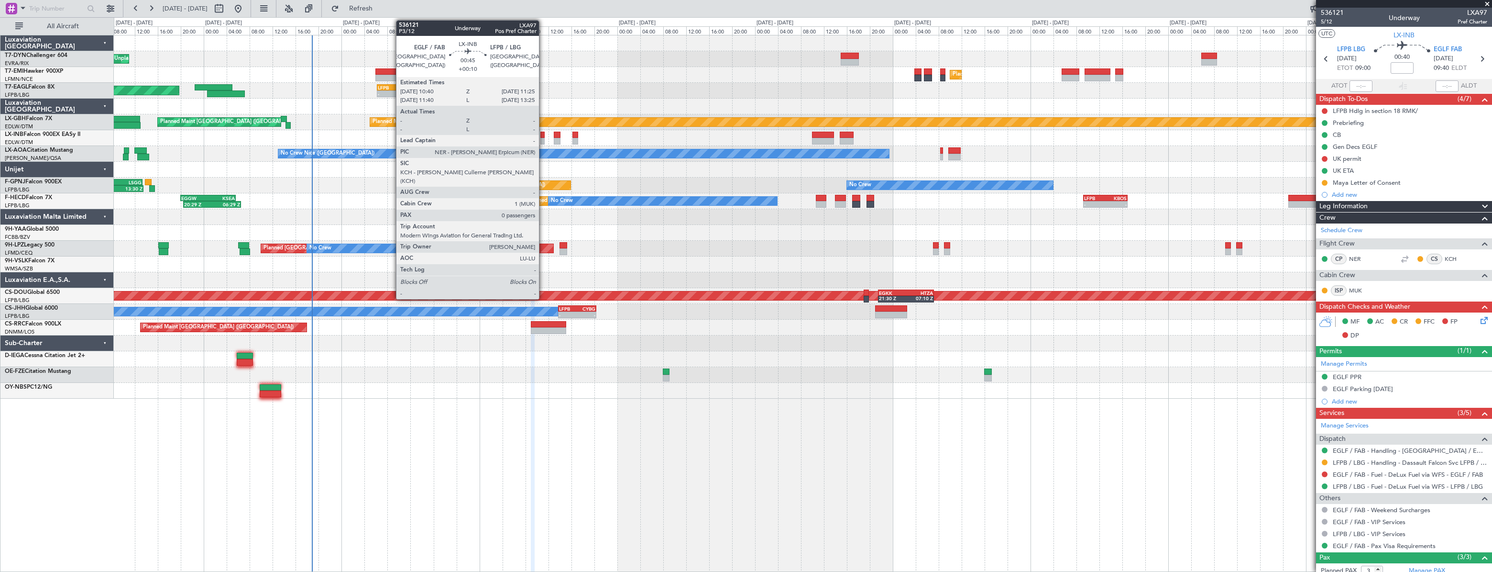
click at [543, 137] on div at bounding box center [542, 135] width 5 height 7
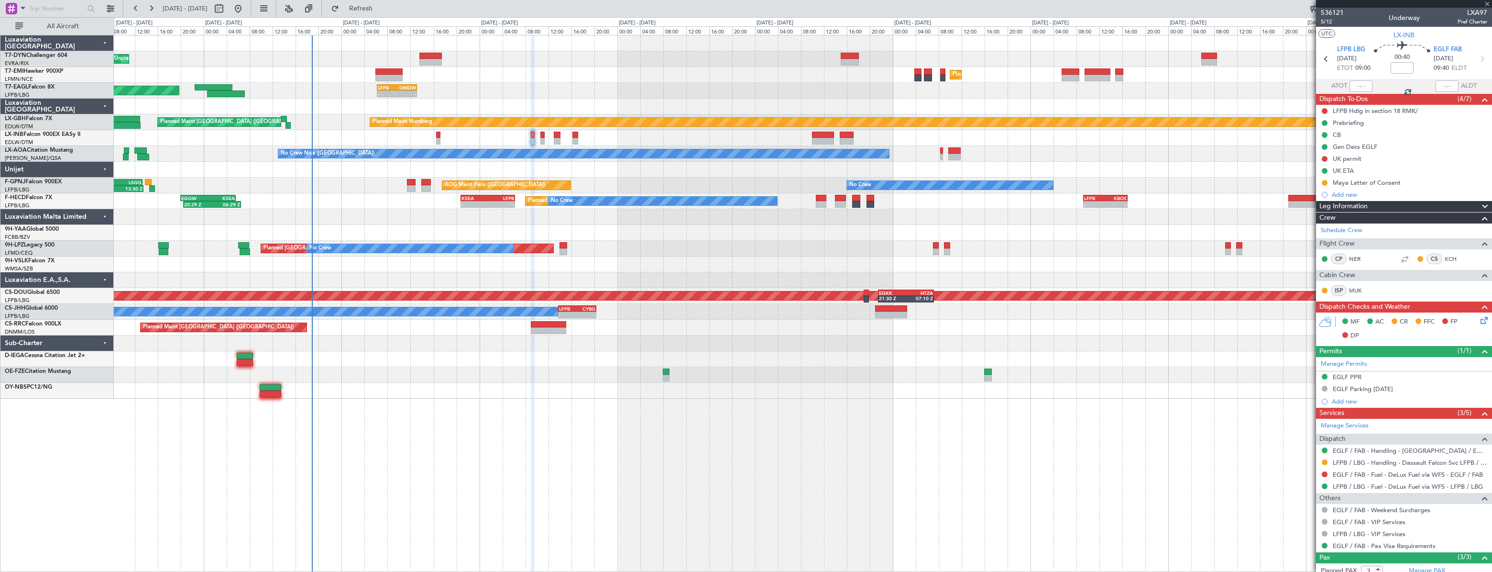
type input "+00:10"
type input "0"
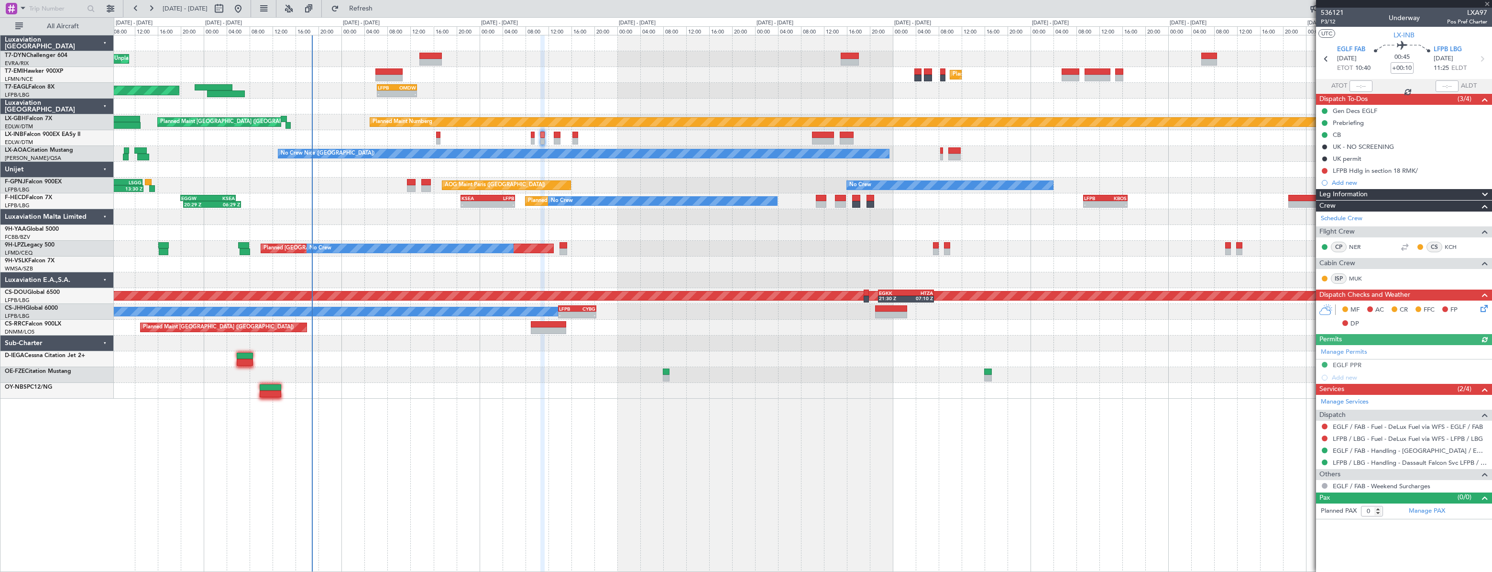
click at [1484, 307] on icon at bounding box center [1483, 307] width 8 height 8
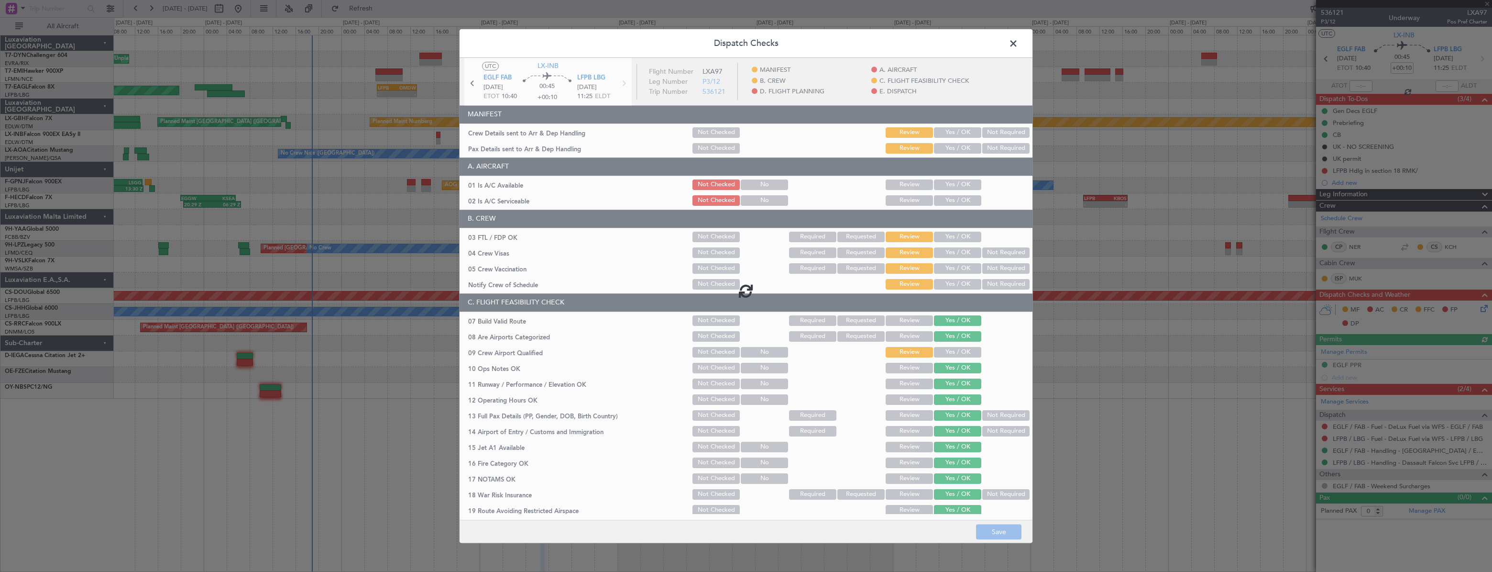
click at [947, 135] on div at bounding box center [746, 291] width 573 height 466
click at [947, 143] on div at bounding box center [746, 291] width 573 height 466
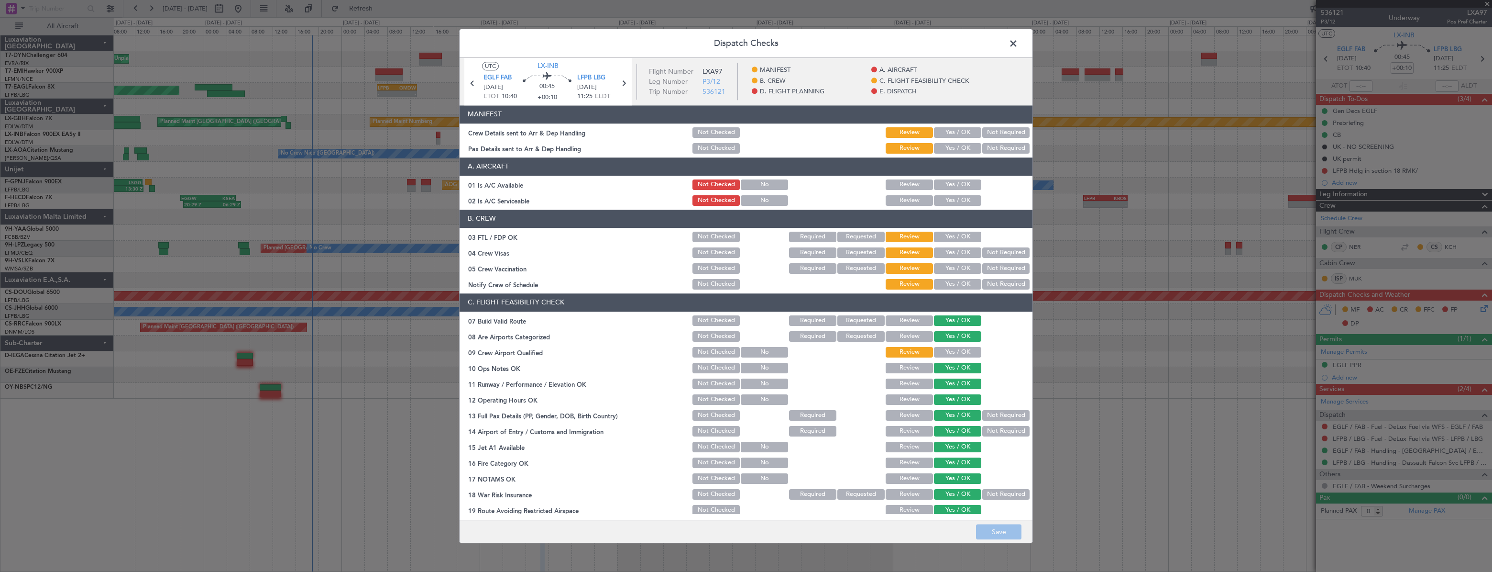
click at [947, 148] on button "Yes / OK" at bounding box center [957, 148] width 47 height 11
click at [950, 130] on button "Yes / OK" at bounding box center [957, 132] width 47 height 11
click at [997, 537] on button "Save" at bounding box center [998, 531] width 45 height 15
click at [1018, 44] on span at bounding box center [1018, 45] width 0 height 19
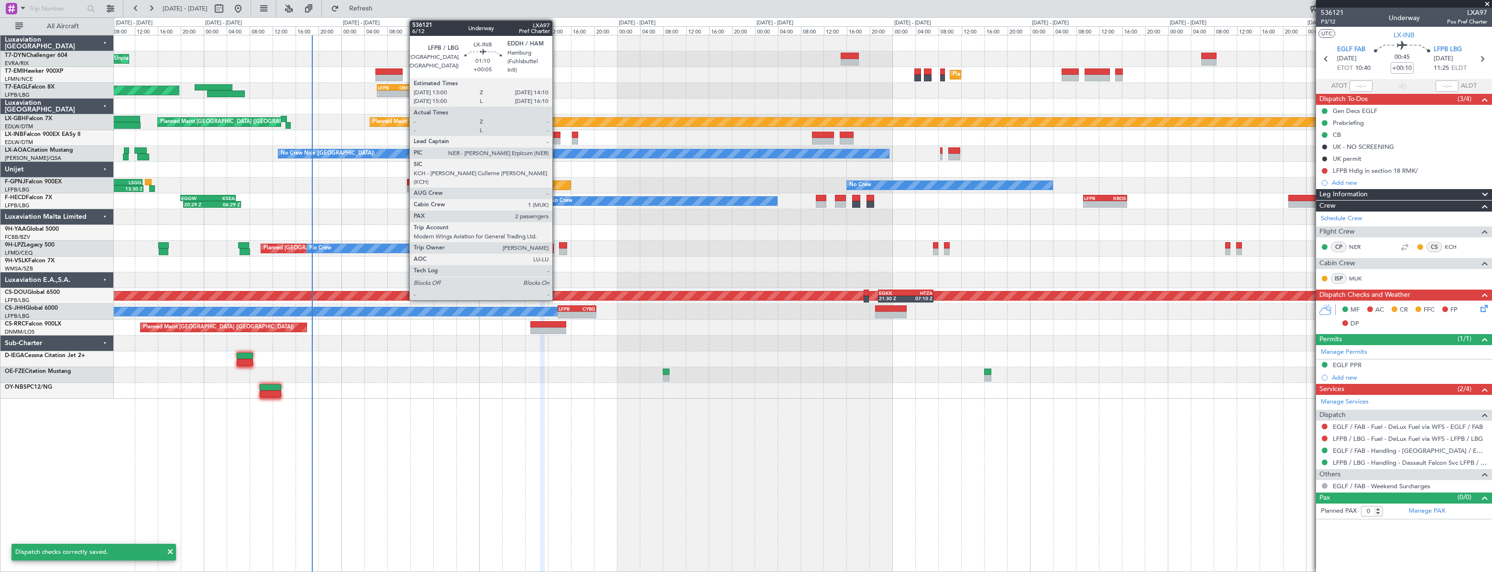
click at [557, 135] on div at bounding box center [556, 135] width 7 height 7
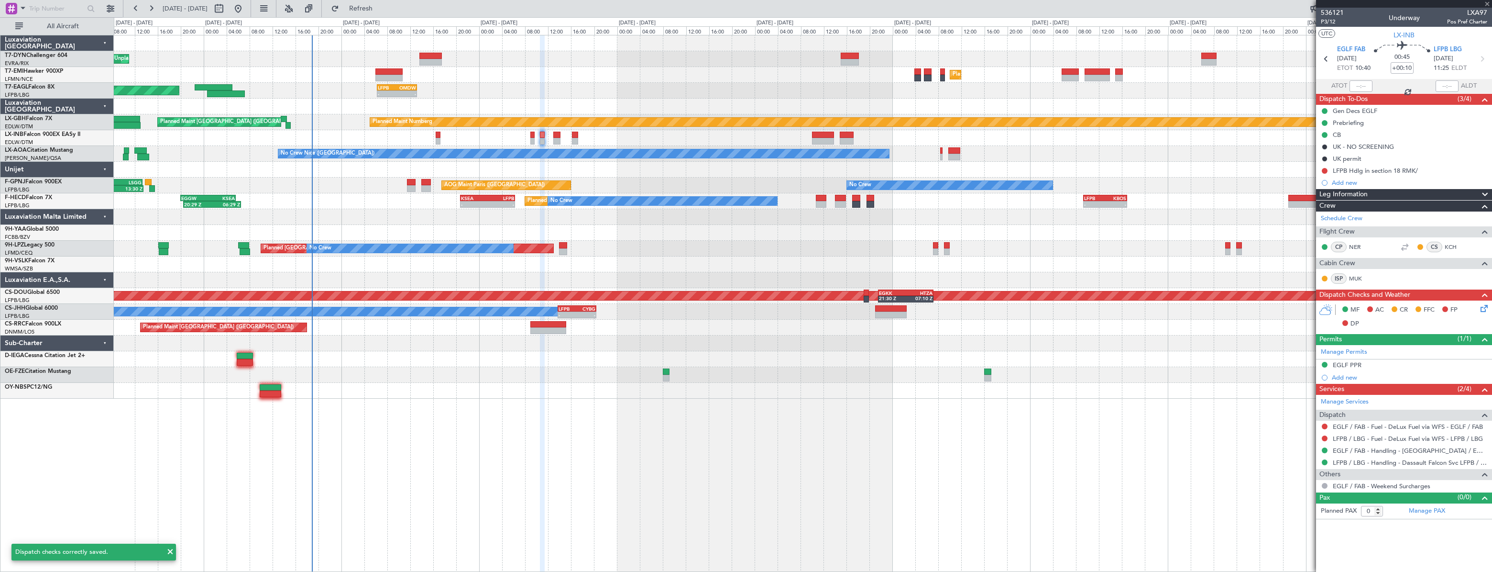
type input "+00:05"
type input "2"
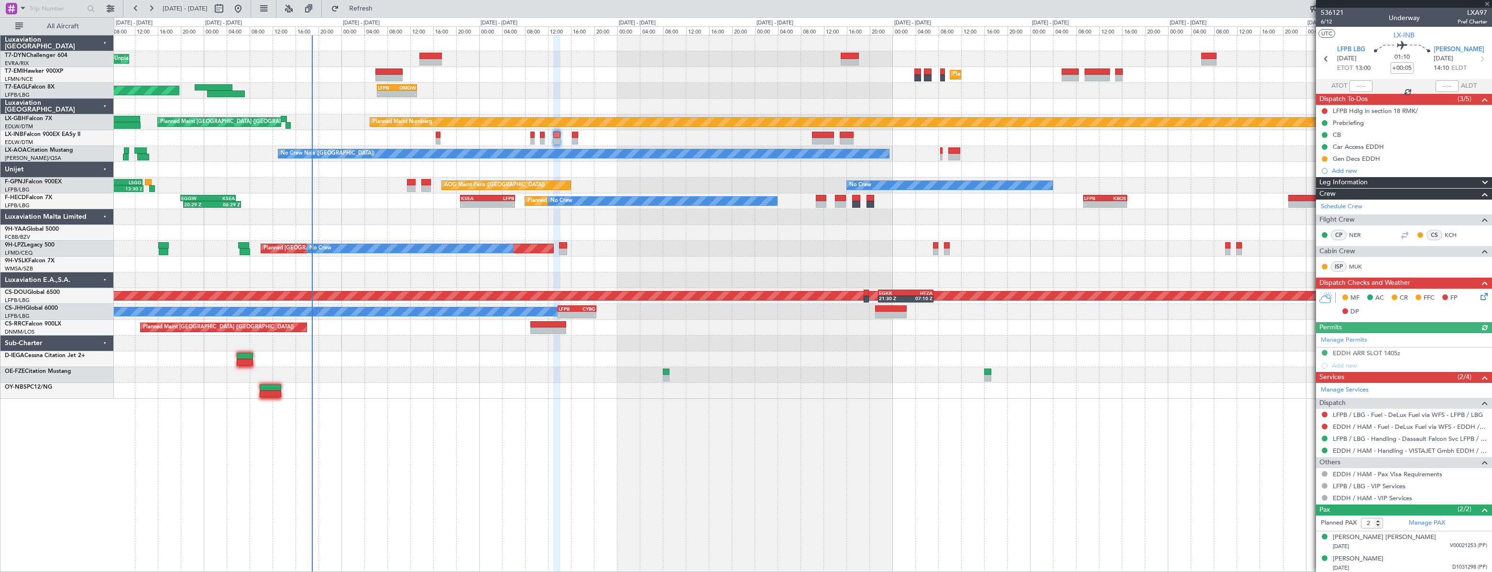
click at [1479, 296] on icon at bounding box center [1483, 295] width 8 height 8
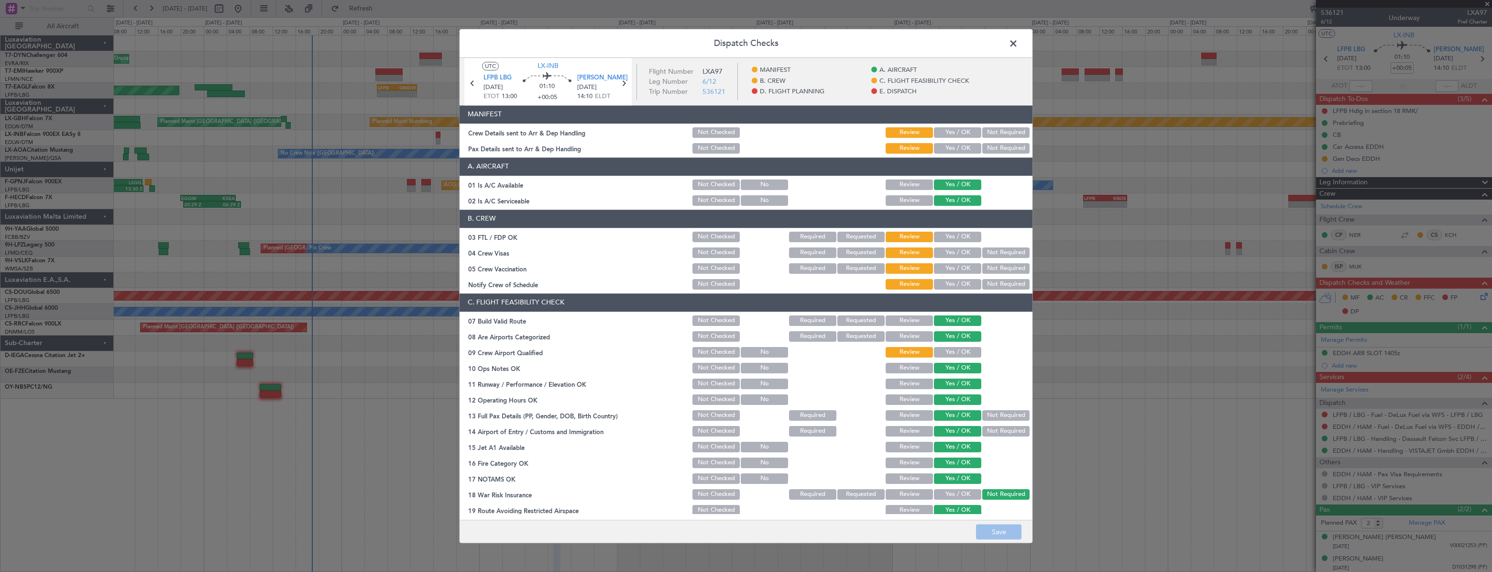
click at [960, 145] on button "Yes / OK" at bounding box center [957, 148] width 47 height 11
click at [959, 134] on button "Yes / OK" at bounding box center [957, 132] width 47 height 11
click at [991, 533] on button "Save" at bounding box center [998, 531] width 45 height 15
click at [1018, 44] on span at bounding box center [1018, 45] width 0 height 19
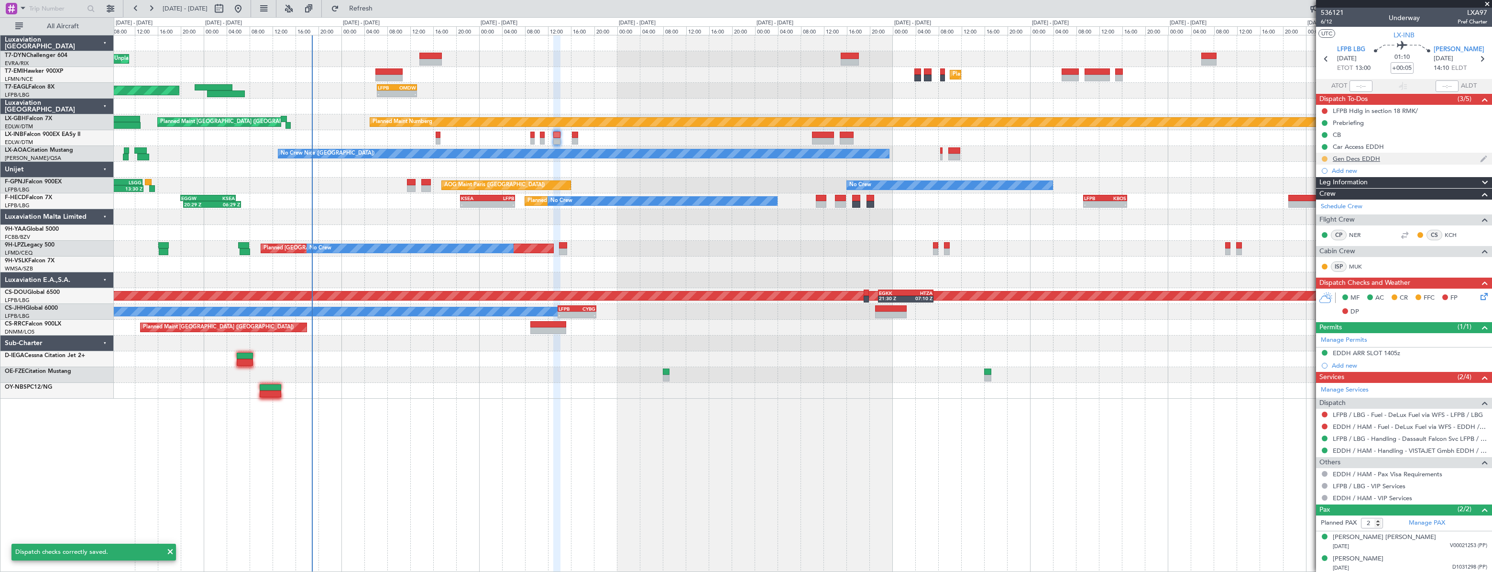
click at [1324, 160] on button at bounding box center [1325, 159] width 6 height 6
click at [1319, 200] on span "Completed" at bounding box center [1329, 201] width 32 height 10
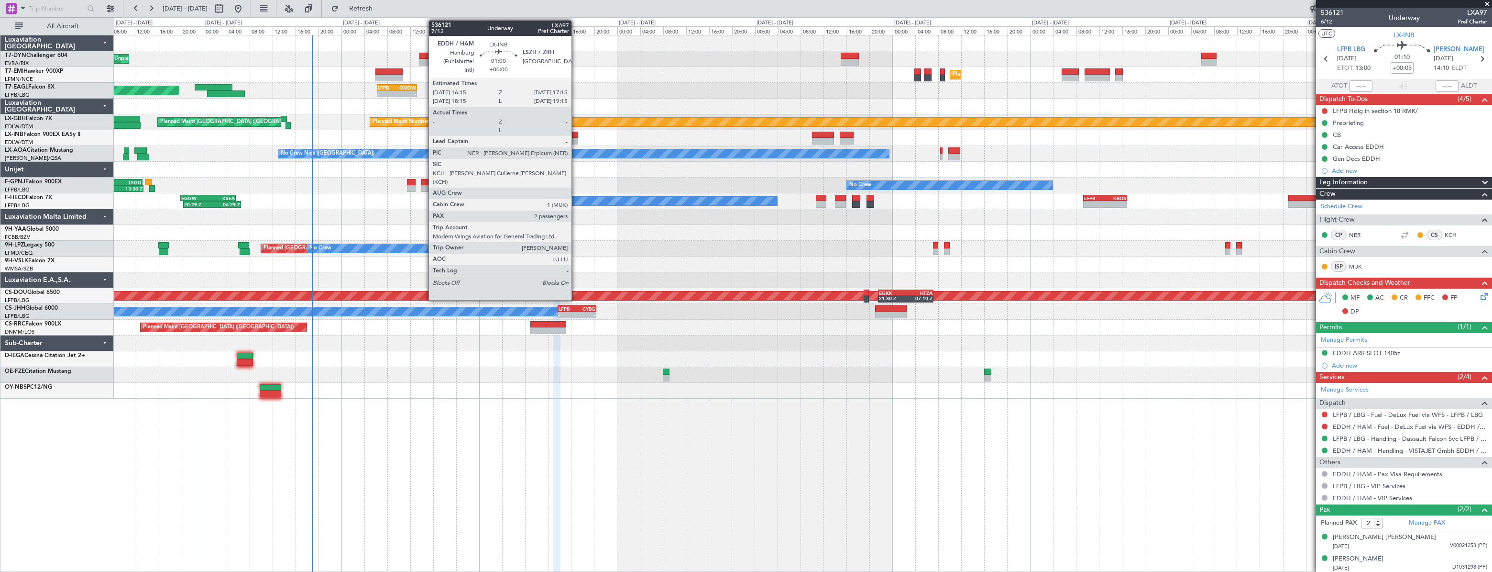
click at [576, 134] on div at bounding box center [575, 135] width 6 height 7
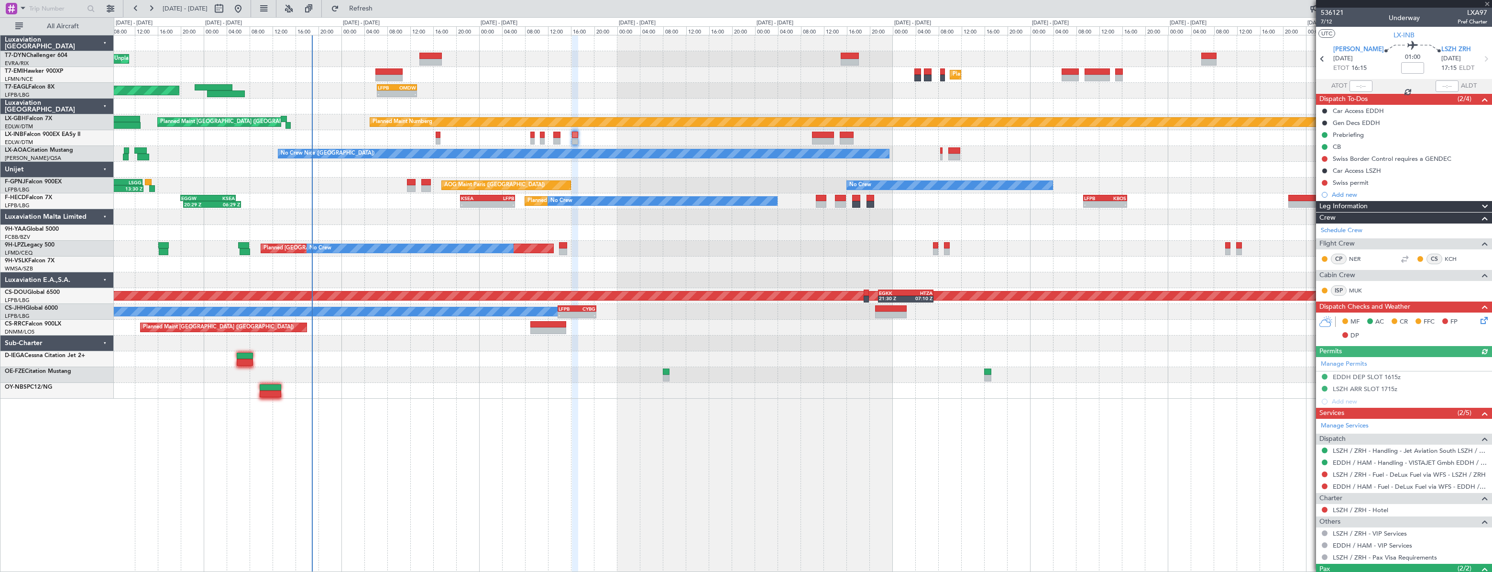
click at [1479, 317] on icon at bounding box center [1483, 319] width 8 height 8
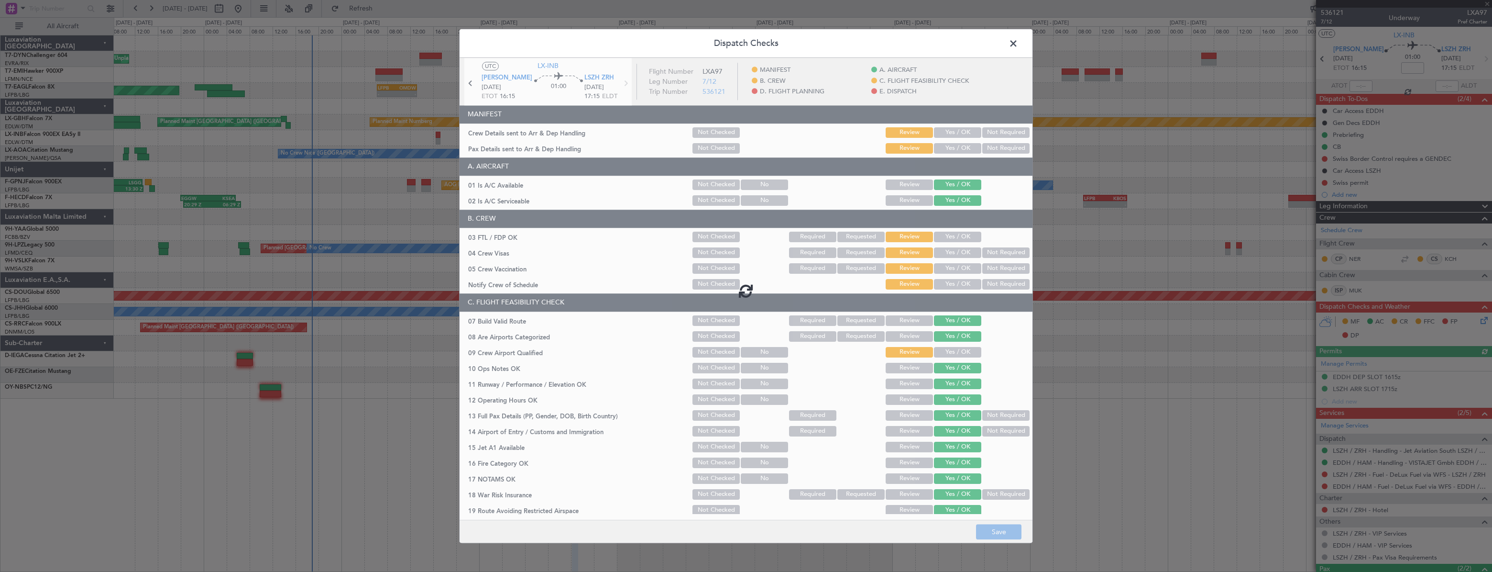
click at [957, 135] on button "Yes / OK" at bounding box center [957, 132] width 47 height 11
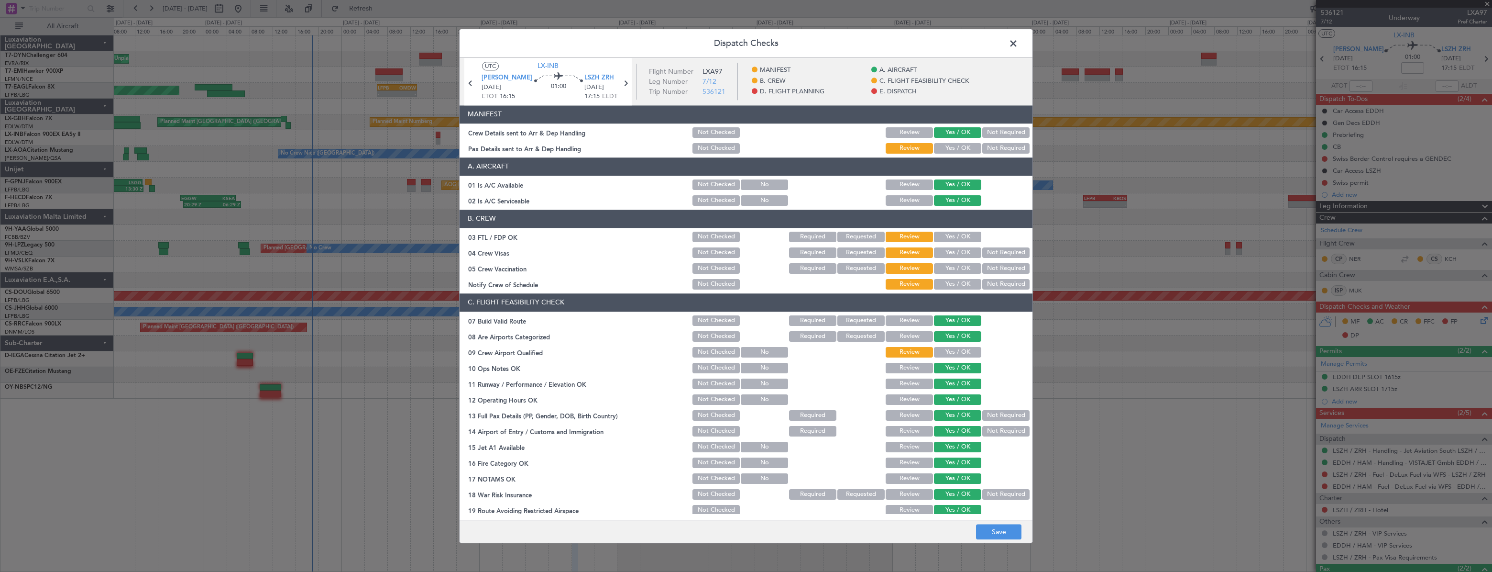
click at [954, 147] on button "Yes / OK" at bounding box center [957, 148] width 47 height 11
click at [1000, 531] on button "Save" at bounding box center [998, 531] width 45 height 15
click at [1018, 42] on span at bounding box center [1018, 45] width 0 height 19
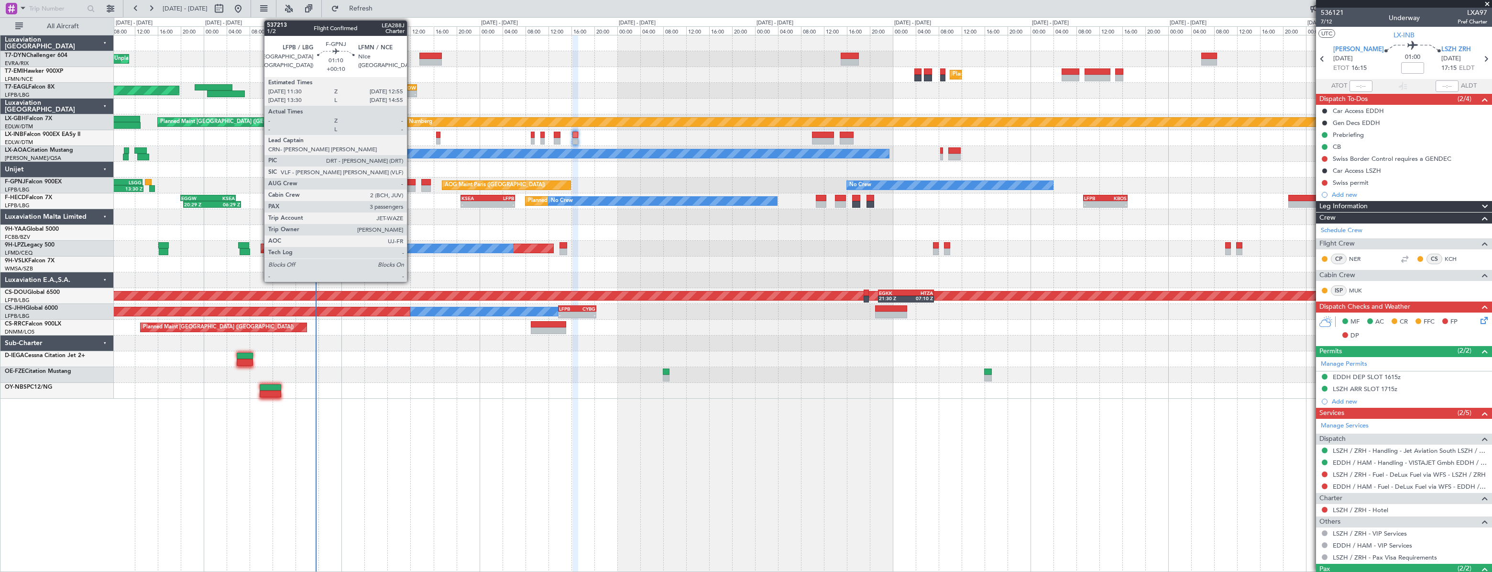
click at [411, 182] on div at bounding box center [411, 182] width 9 height 7
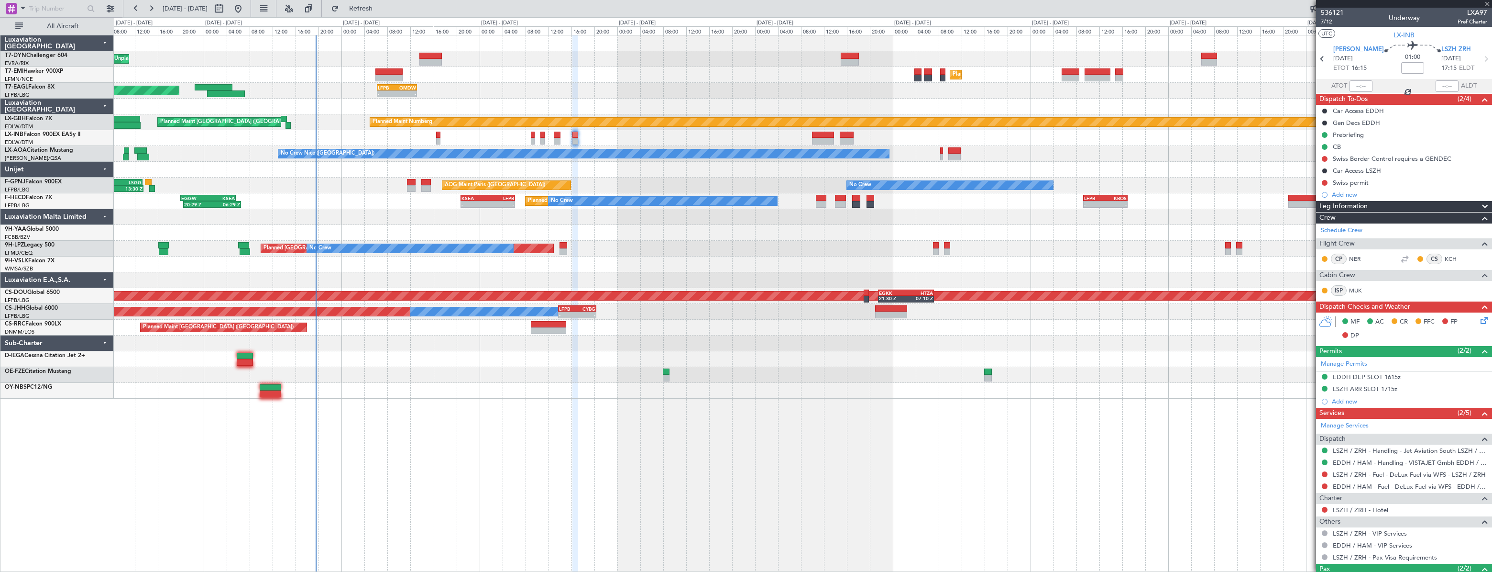
type input "+00:10"
type input "3"
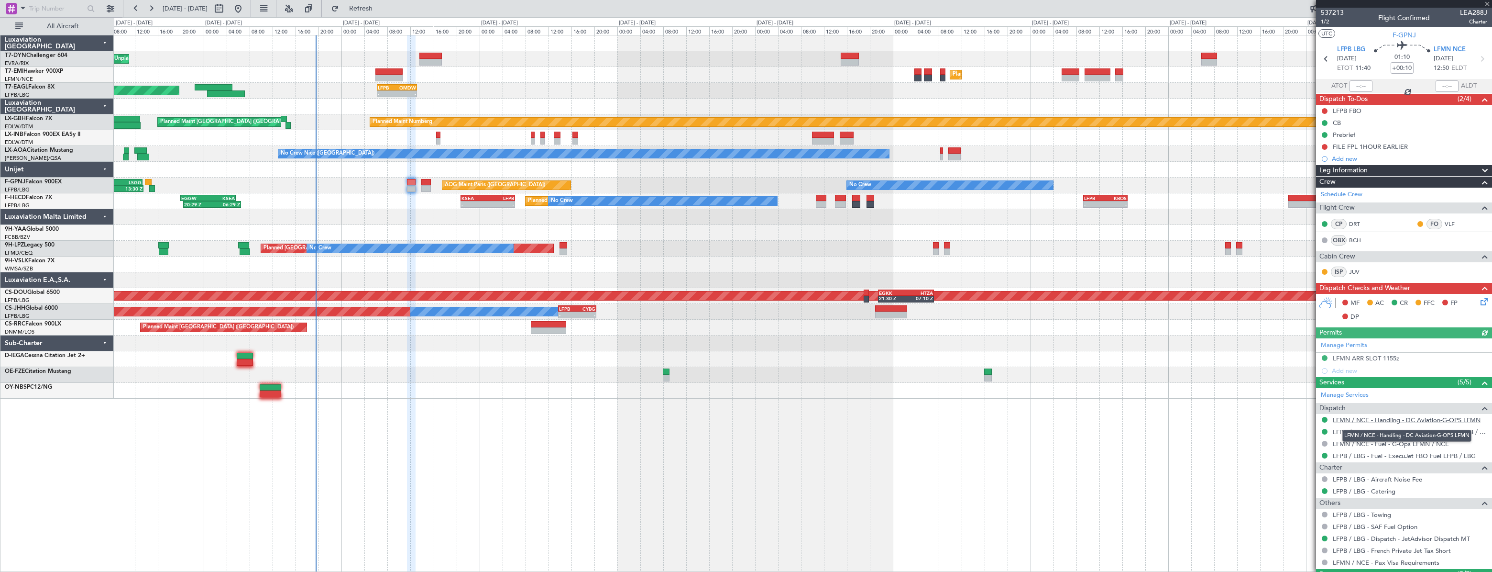
click at [1353, 419] on link "LFMN / NCE - Handling - DC Aviation-G-OPS LFMN" at bounding box center [1407, 420] width 148 height 8
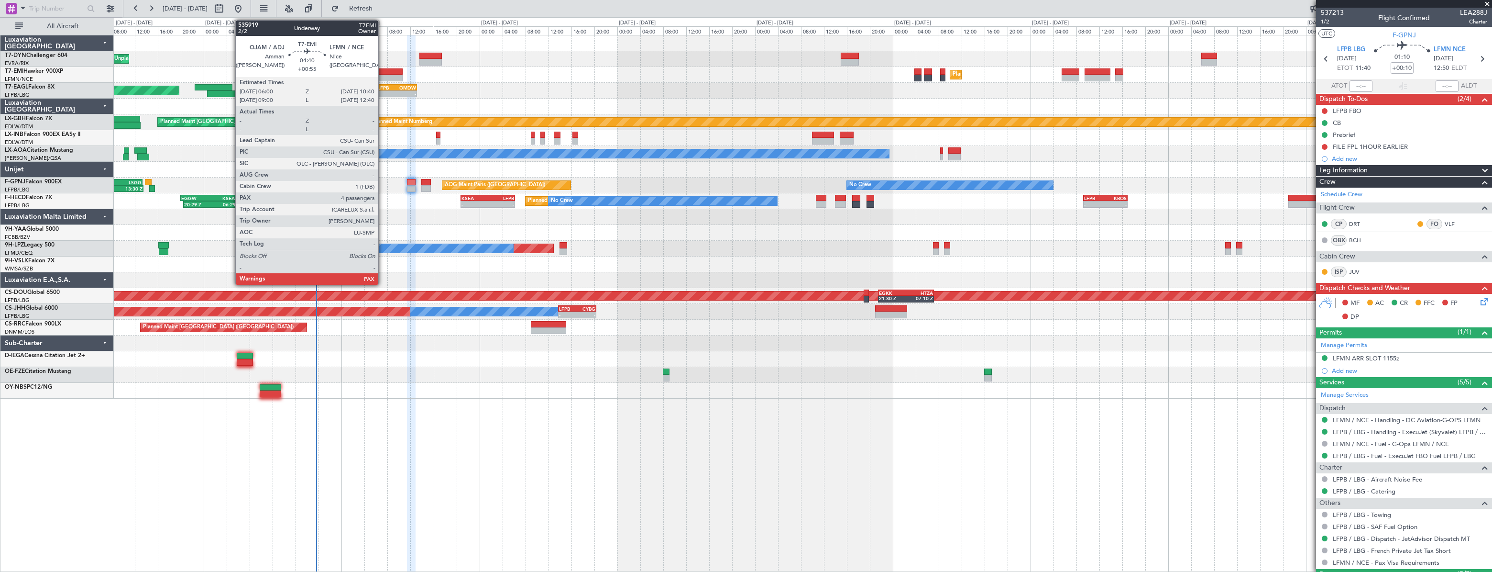
click at [383, 68] on div at bounding box center [388, 71] width 27 height 7
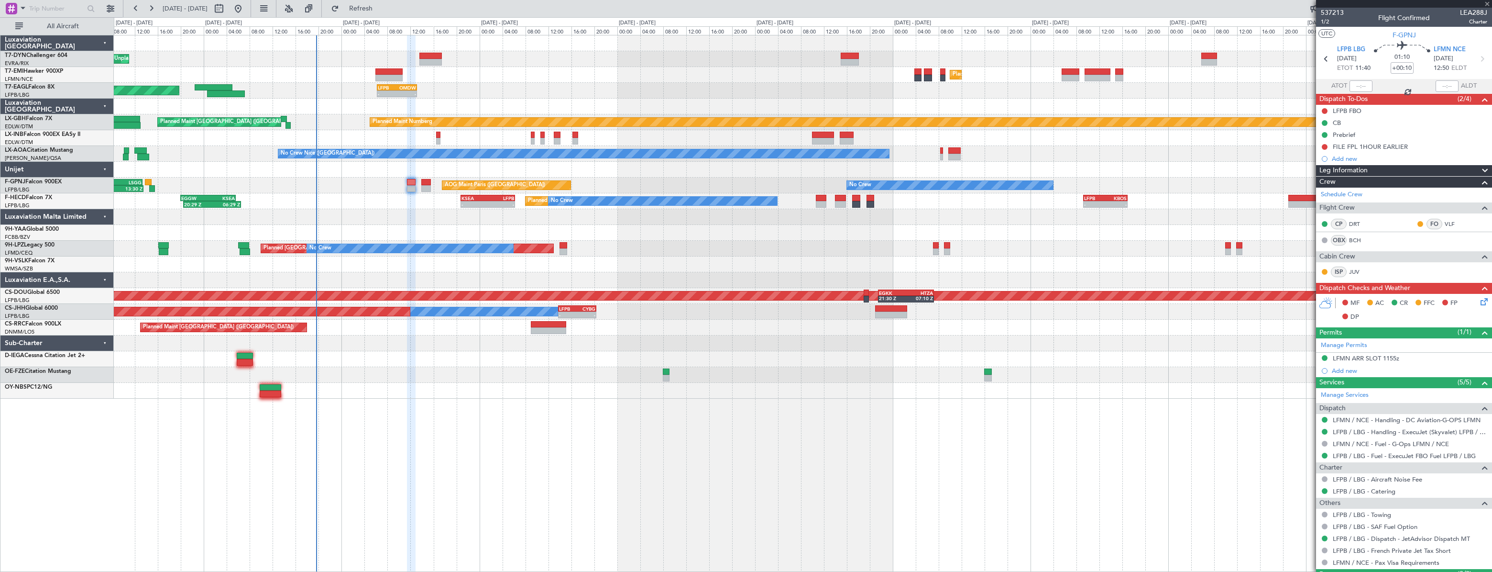
type input "+00:55"
type input "4"
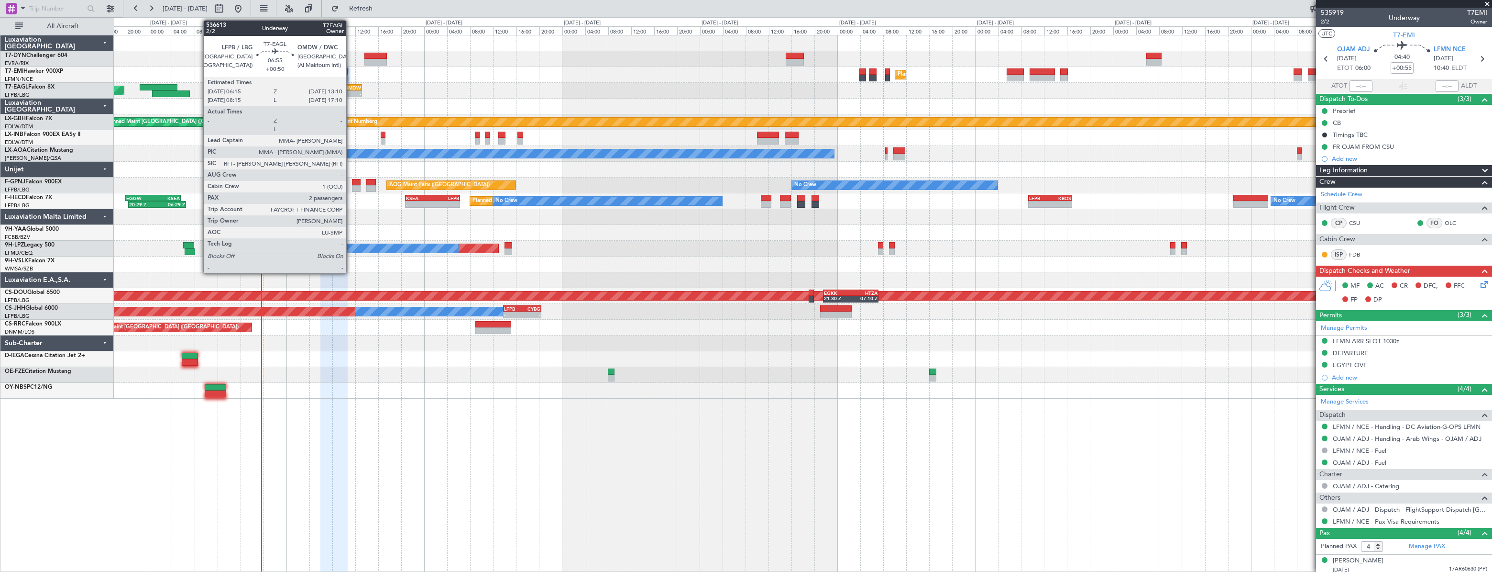
click at [351, 86] on div "OMDW" at bounding box center [351, 88] width 19 height 6
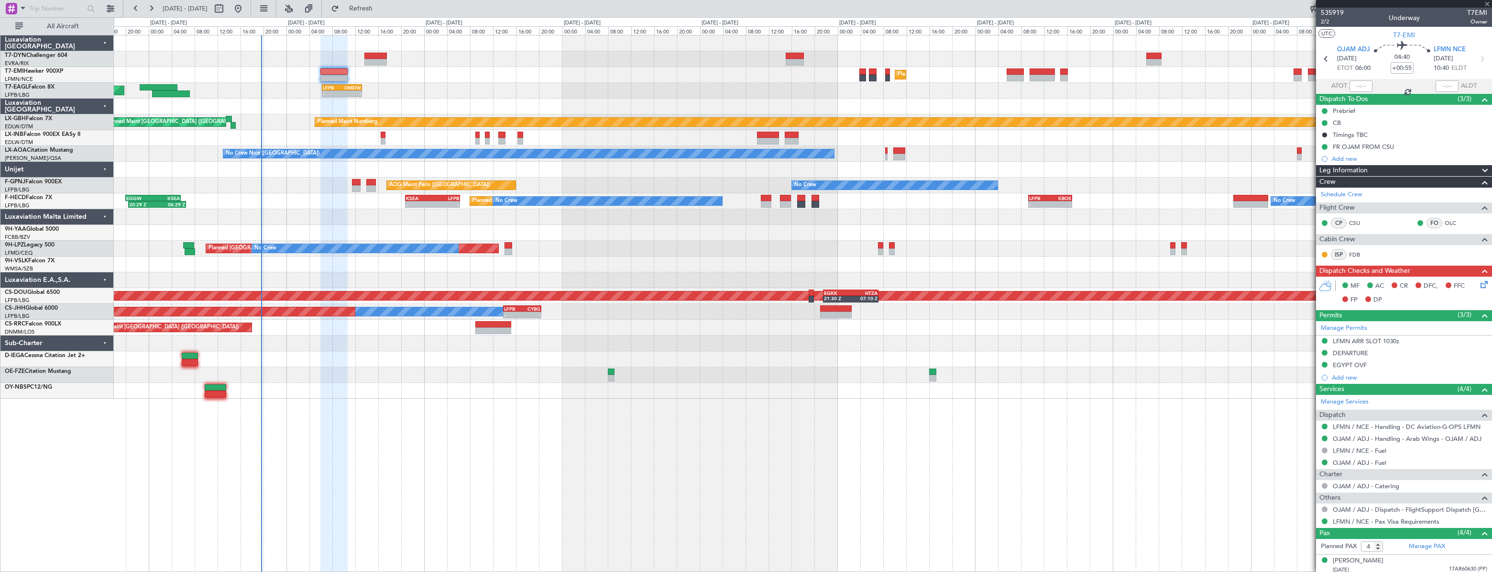
type input "+00:50"
type input "2"
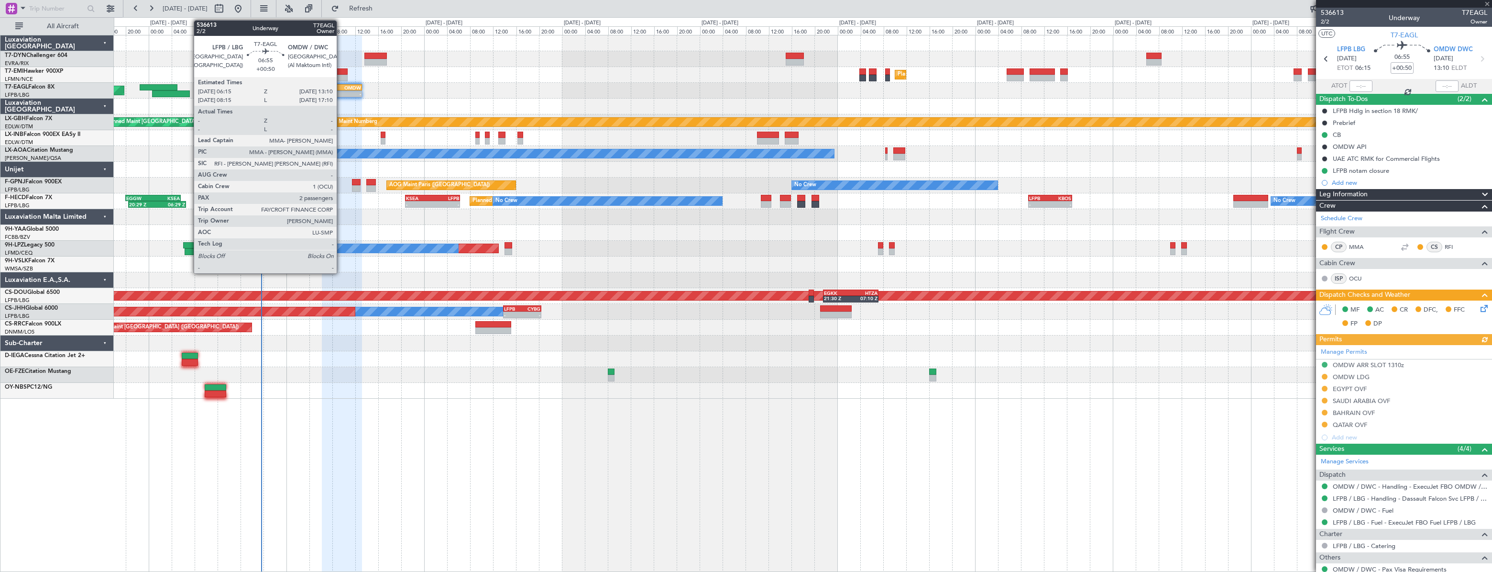
click at [341, 88] on div "LFPB" at bounding box center [332, 88] width 19 height 6
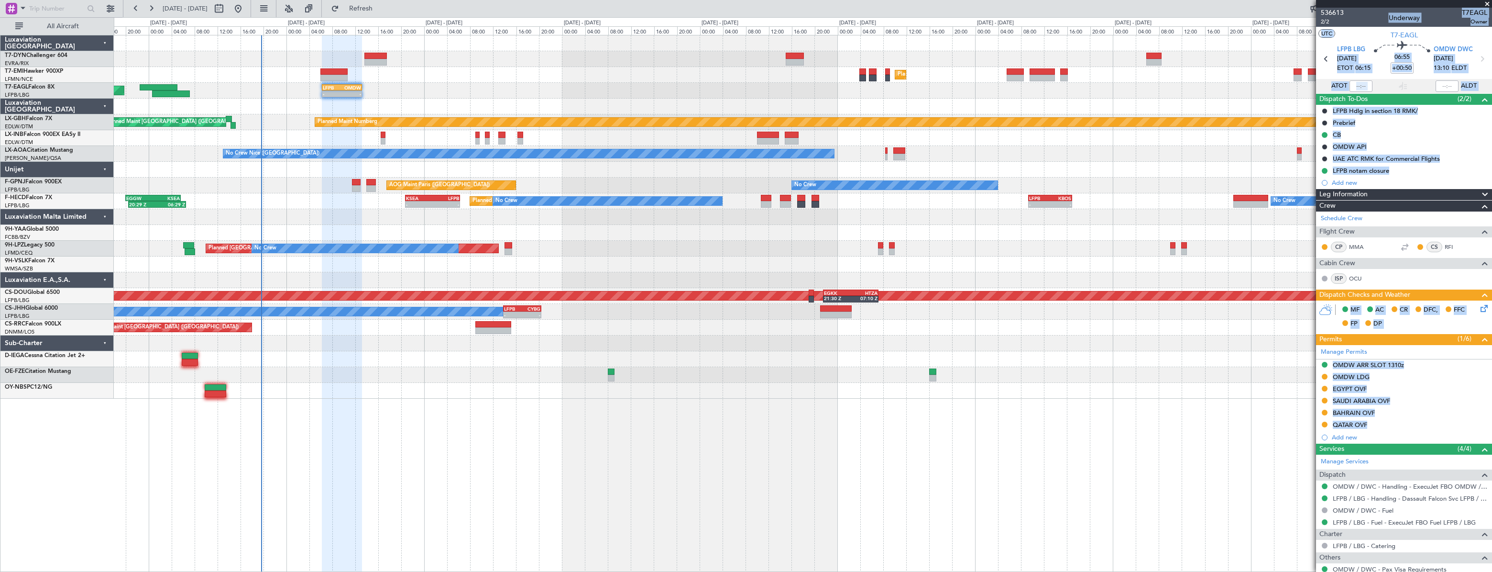
drag, startPoint x: 1328, startPoint y: 540, endPoint x: 1132, endPoint y: 517, distance: 198.0
click at [1132, 517] on fb-app "[DATE] - [DATE] Refresh Quick Links All Aircraft Unplanned Maint [GEOGRAPHIC_DA…" at bounding box center [746, 289] width 1492 height 564
click at [647, 93] on div "Planned Maint [US_STATE] ([GEOGRAPHIC_DATA]) - - LFPB 06:15 Z OMDW 13:10 Z Grou…" at bounding box center [803, 91] width 1378 height 16
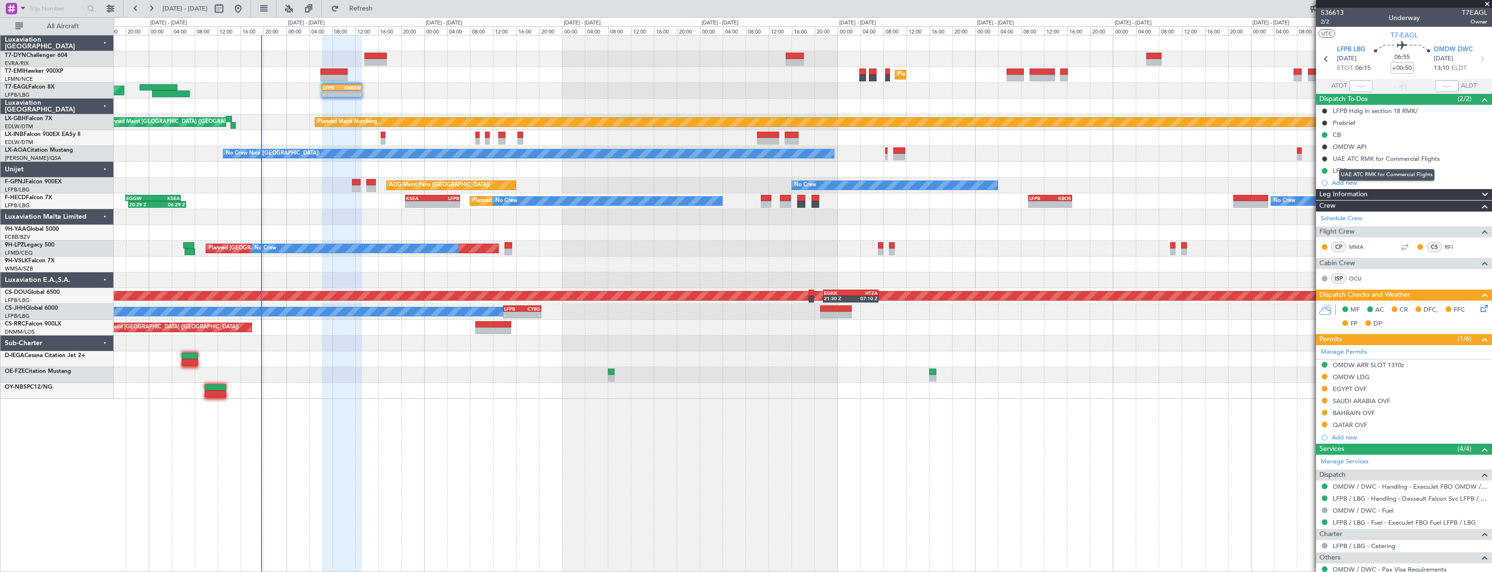
click at [1396, 168] on mat-tooltip-component "UAE ATC RMK for Commercial Flights" at bounding box center [1387, 174] width 109 height 25
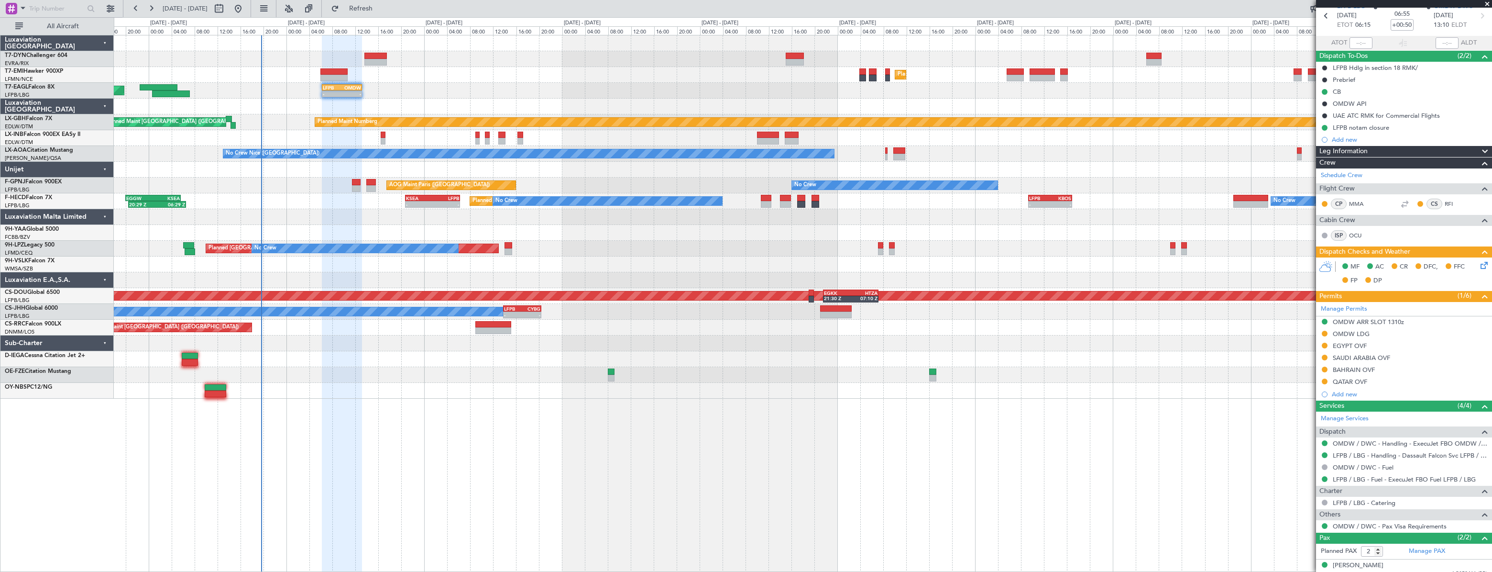
scroll to position [72, 0]
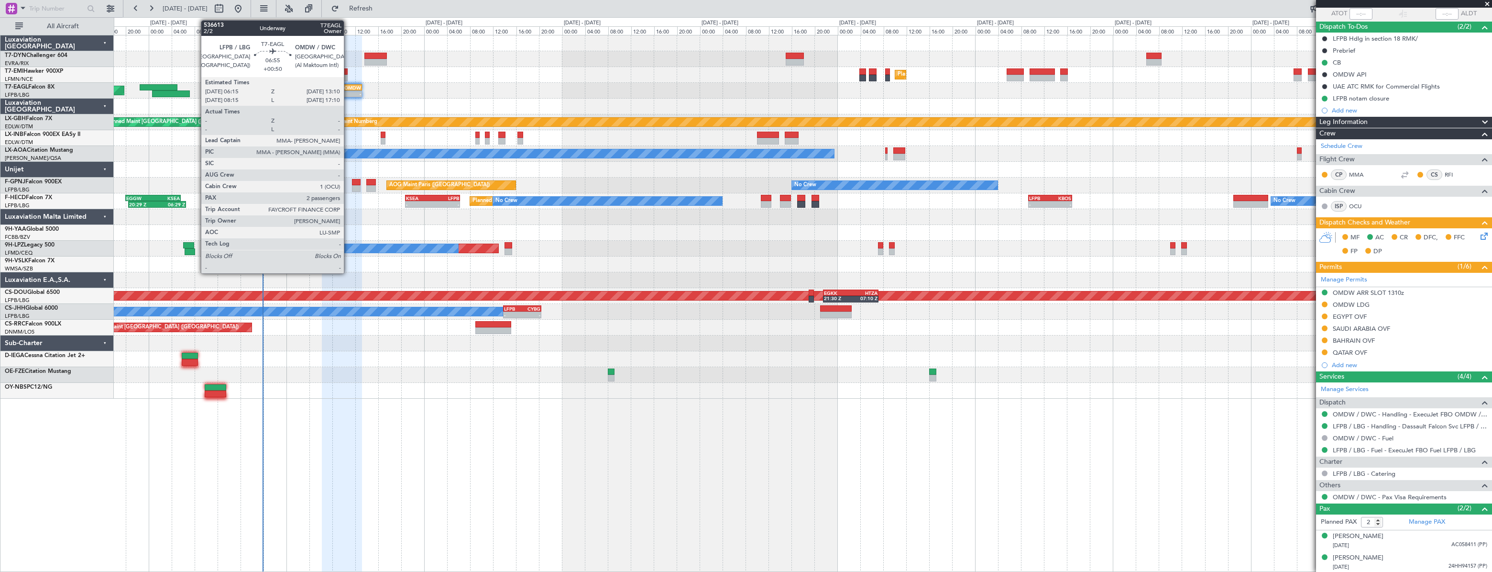
click at [348, 88] on div "OMDW" at bounding box center [351, 88] width 19 height 6
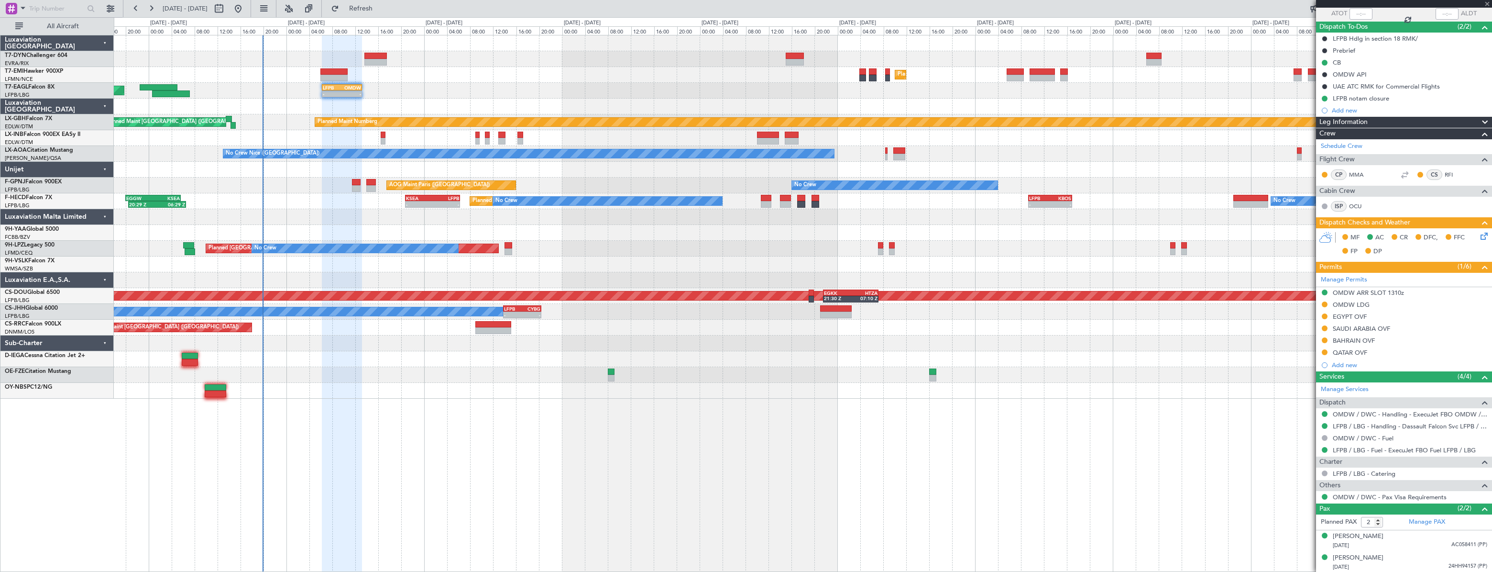
scroll to position [0, 0]
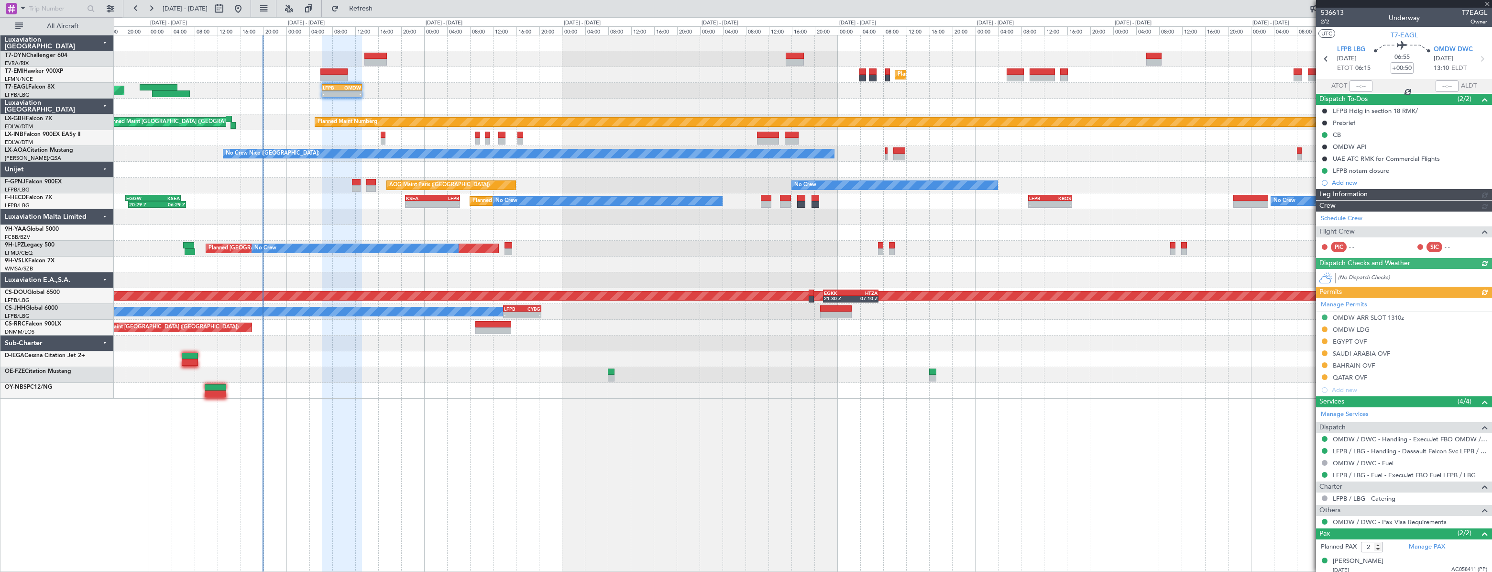
click at [343, 88] on div "OMDW" at bounding box center [351, 88] width 19 height 6
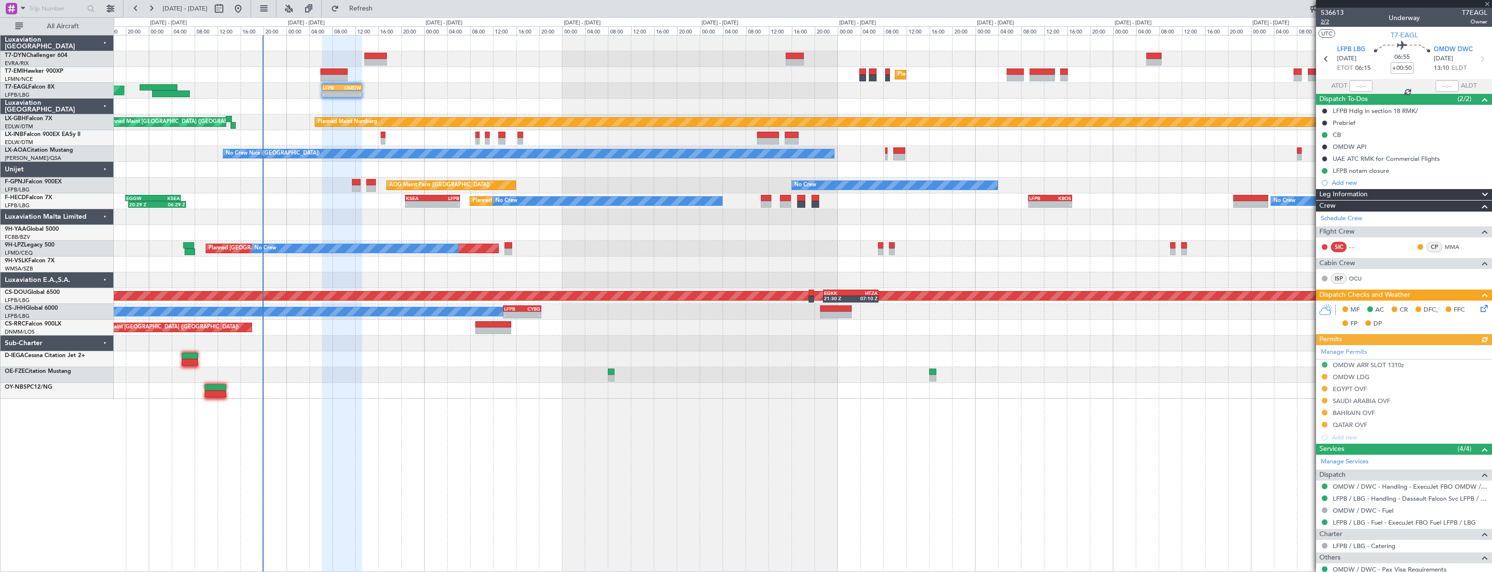
click at [1325, 24] on span "2/2" at bounding box center [1332, 22] width 23 height 8
click at [384, 14] on button "Refresh" at bounding box center [355, 8] width 57 height 15
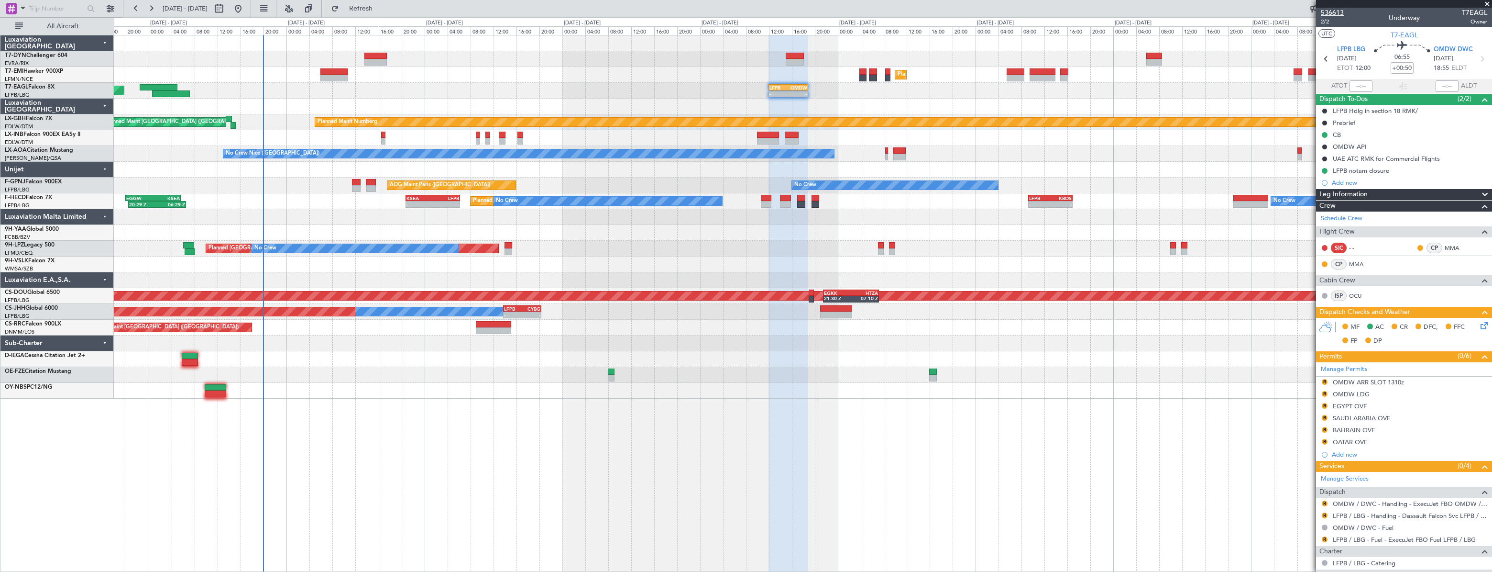
click at [1332, 14] on span "536613" at bounding box center [1332, 13] width 23 height 10
